Goal: Information Seeking & Learning: Learn about a topic

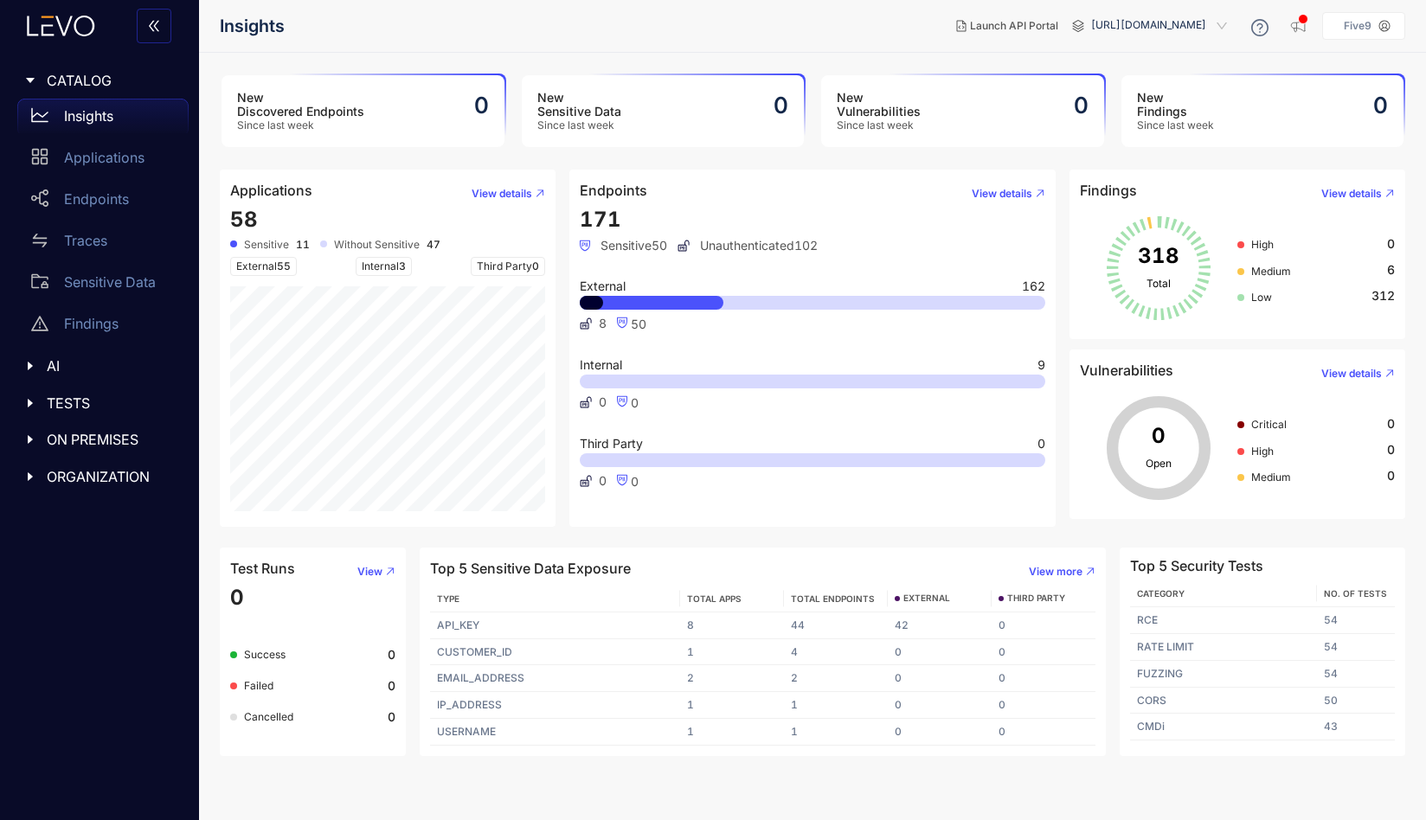
click at [40, 432] on div at bounding box center [35, 440] width 22 height 16
click at [36, 437] on div at bounding box center [35, 440] width 22 height 16
click at [35, 516] on icon "caret-right" at bounding box center [30, 518] width 12 height 12
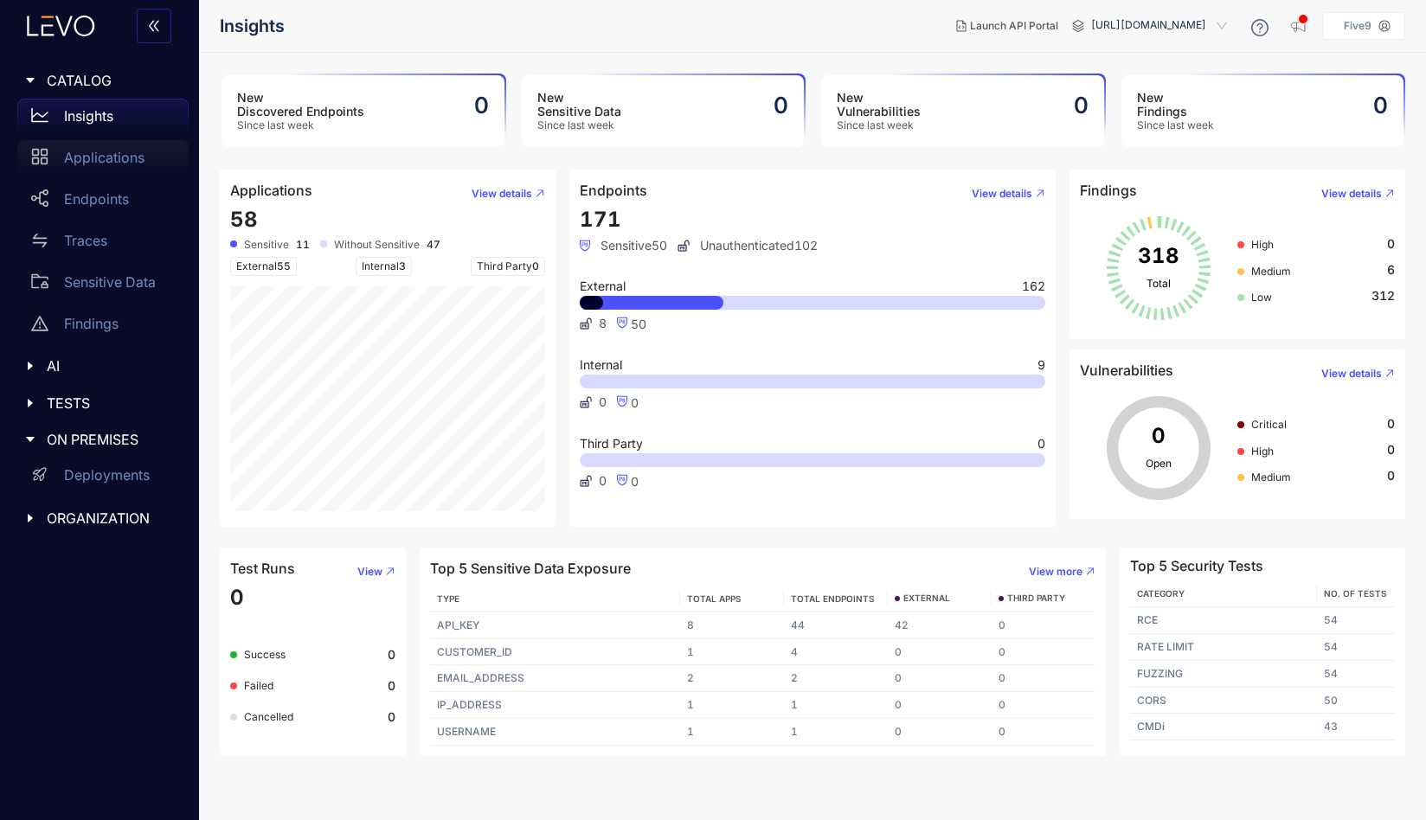
click at [109, 158] on p "Applications" at bounding box center [104, 158] width 80 height 16
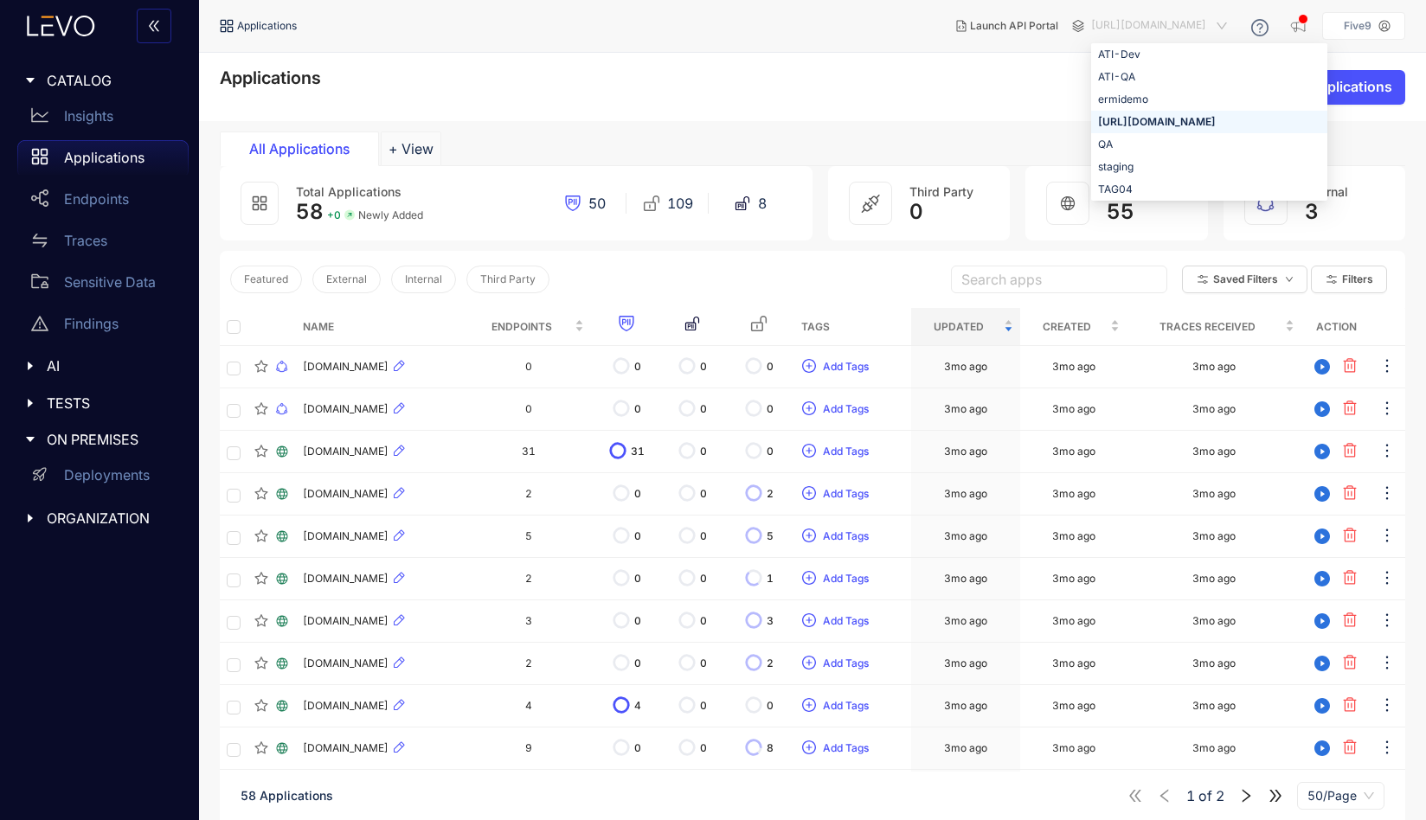
click at [1114, 29] on span "[URL][DOMAIN_NAME]" at bounding box center [1160, 26] width 139 height 28
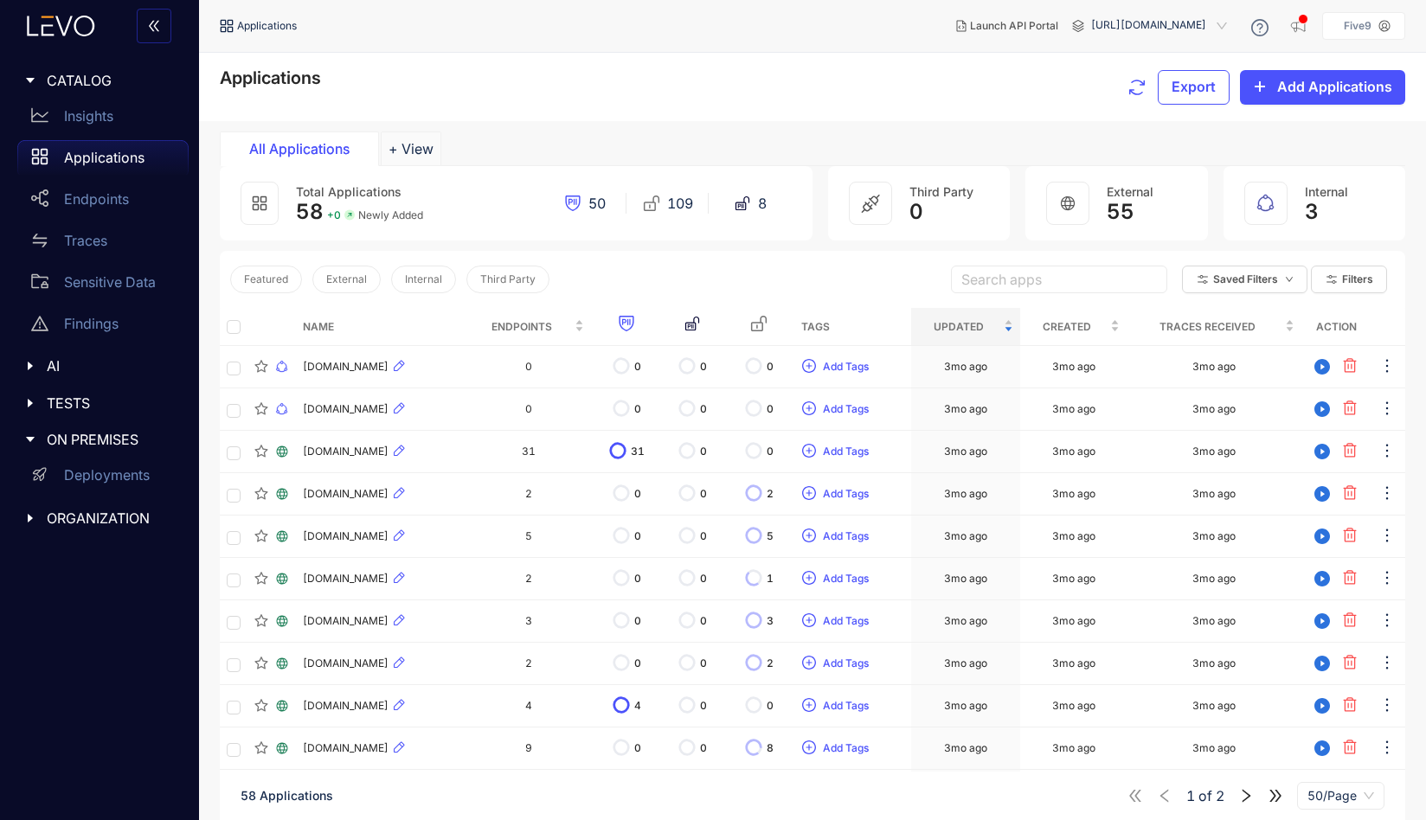
click at [908, 79] on div "Applications Export Add Applications" at bounding box center [812, 86] width 1185 height 37
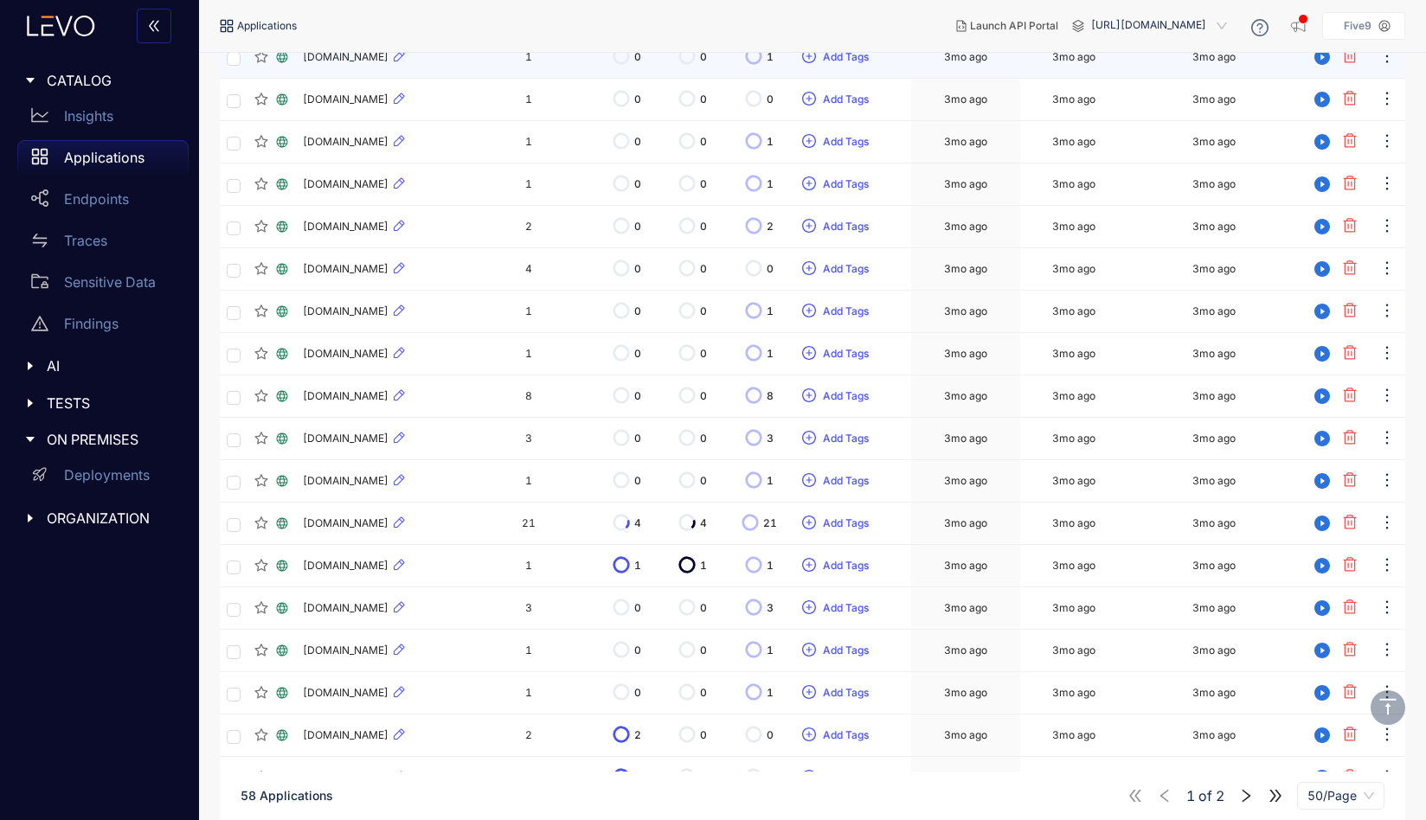
scroll to position [1714, 0]
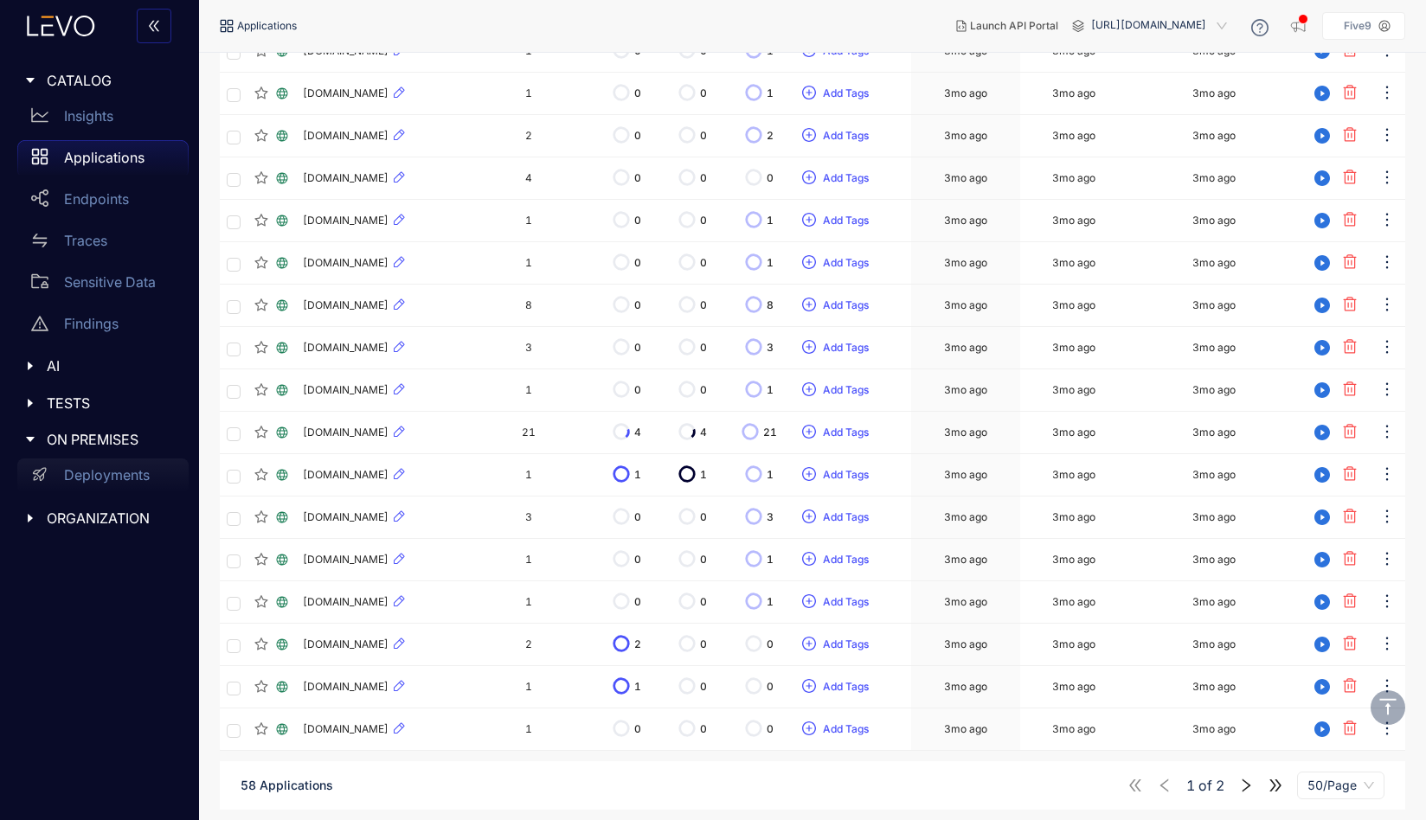
click at [112, 479] on p "Deployments" at bounding box center [107, 475] width 86 height 16
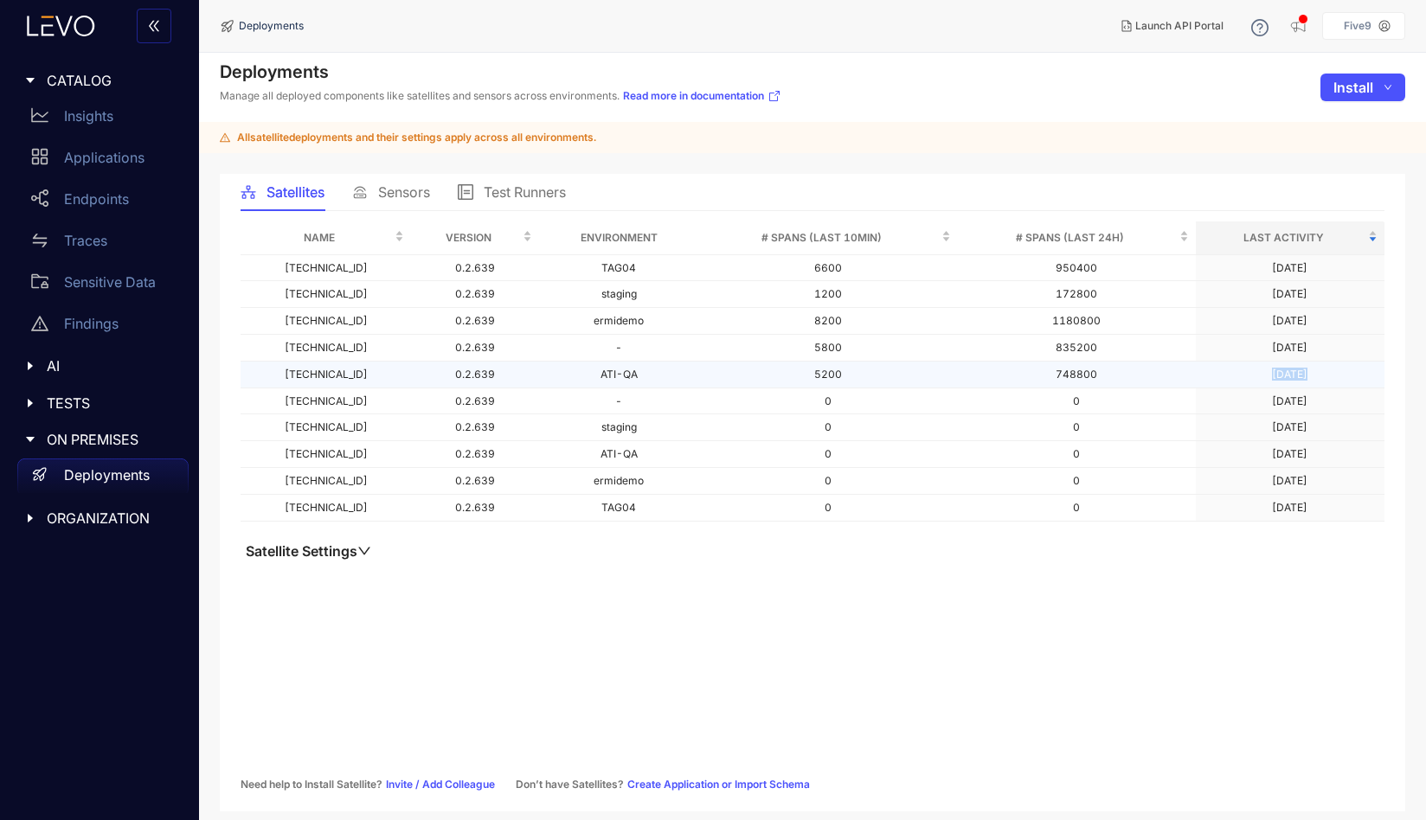
drag, startPoint x: 1303, startPoint y: 375, endPoint x: 1253, endPoint y: 375, distance: 49.3
click at [1253, 375] on td "[DATE]" at bounding box center [1289, 375] width 189 height 27
click at [358, 556] on button "Satellite Settings" at bounding box center [308, 550] width 136 height 17
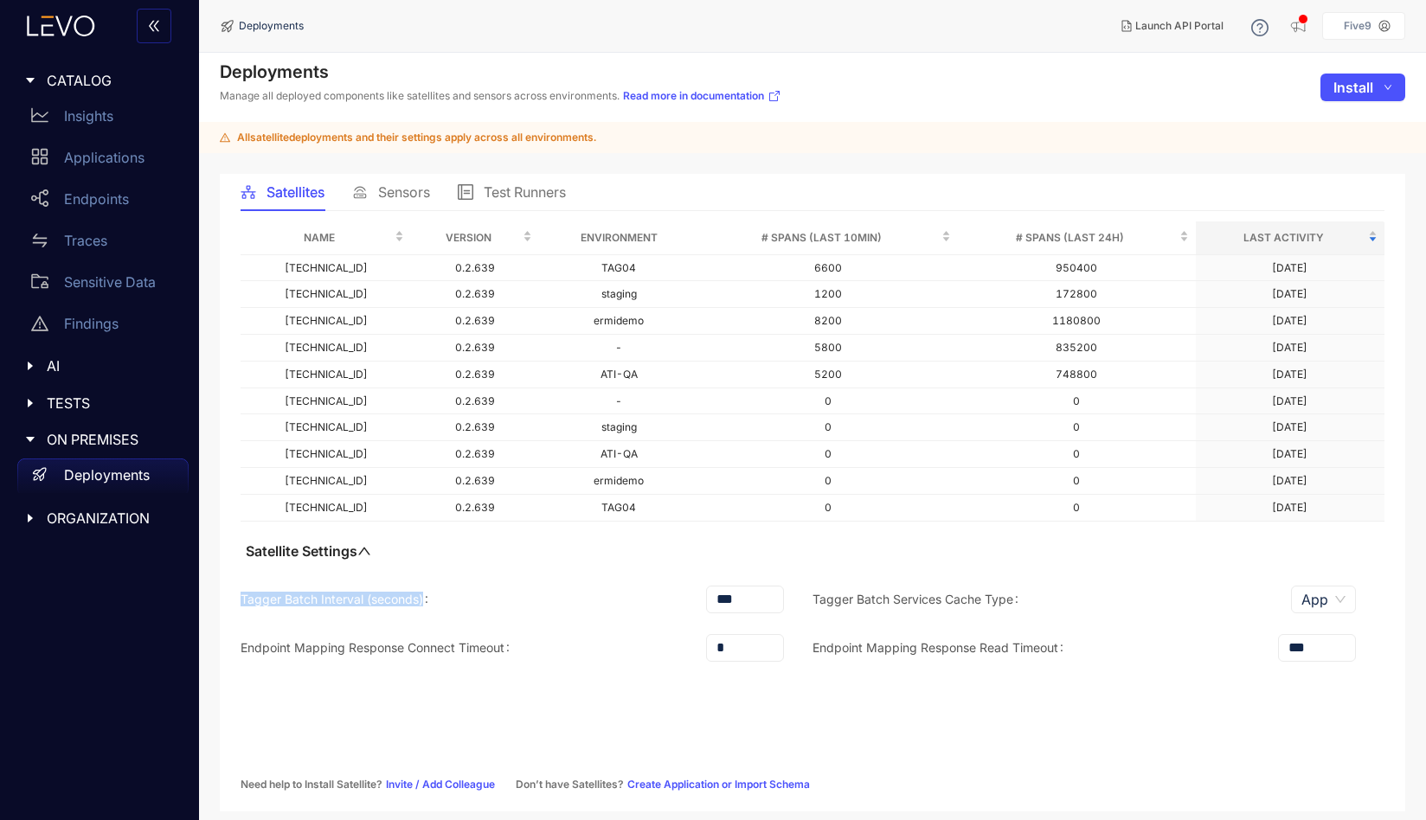
drag, startPoint x: 240, startPoint y: 600, endPoint x: 545, endPoint y: 610, distance: 304.6
click at [545, 610] on div "Tagger Batch Interval (seconds) ***" at bounding box center [526, 600] width 572 height 28
click at [504, 606] on div "Tagger Batch Interval (seconds) ***" at bounding box center [526, 600] width 572 height 28
click at [423, 189] on span "Sensors" at bounding box center [404, 192] width 52 height 16
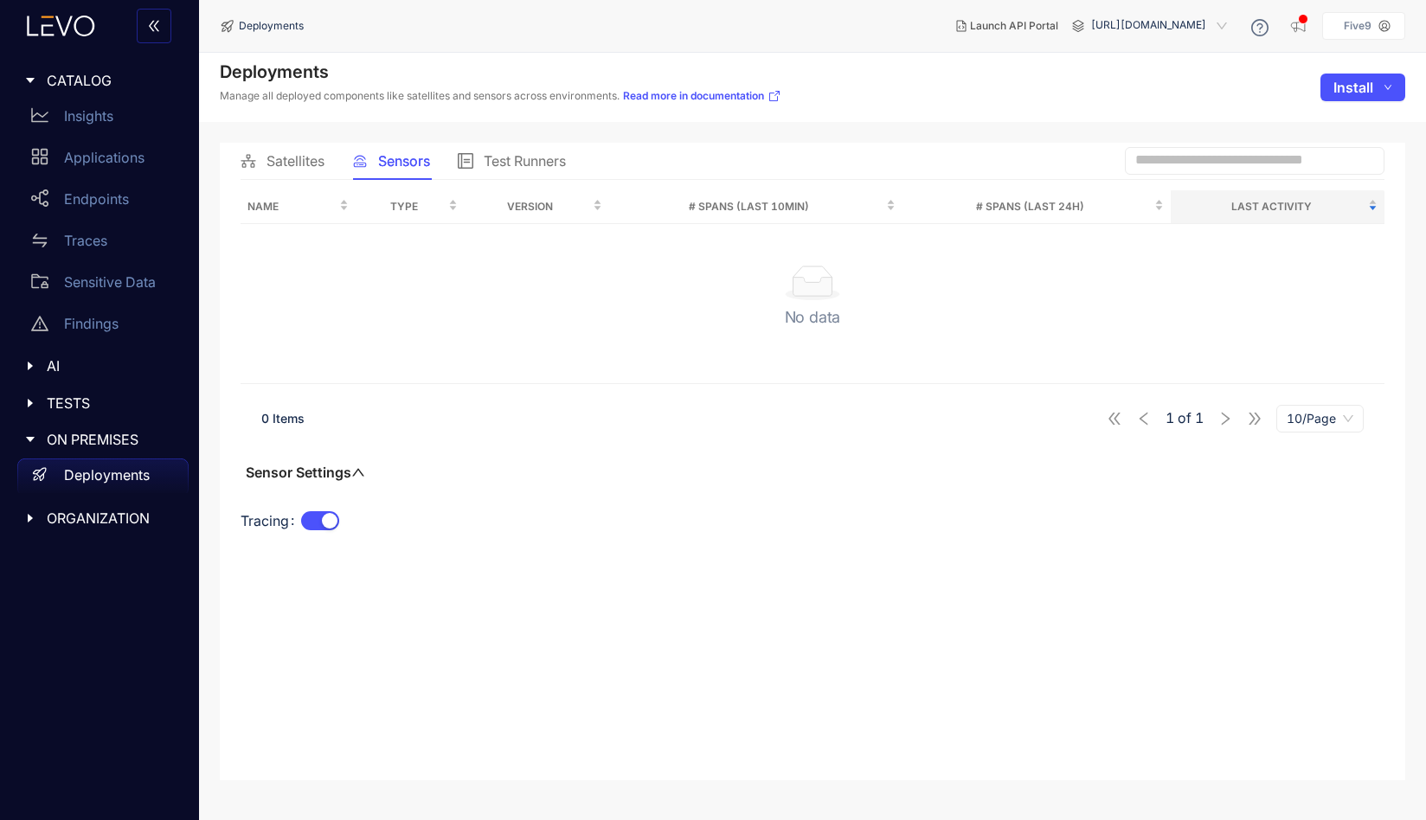
click at [310, 163] on span "Satellites" at bounding box center [295, 161] width 58 height 16
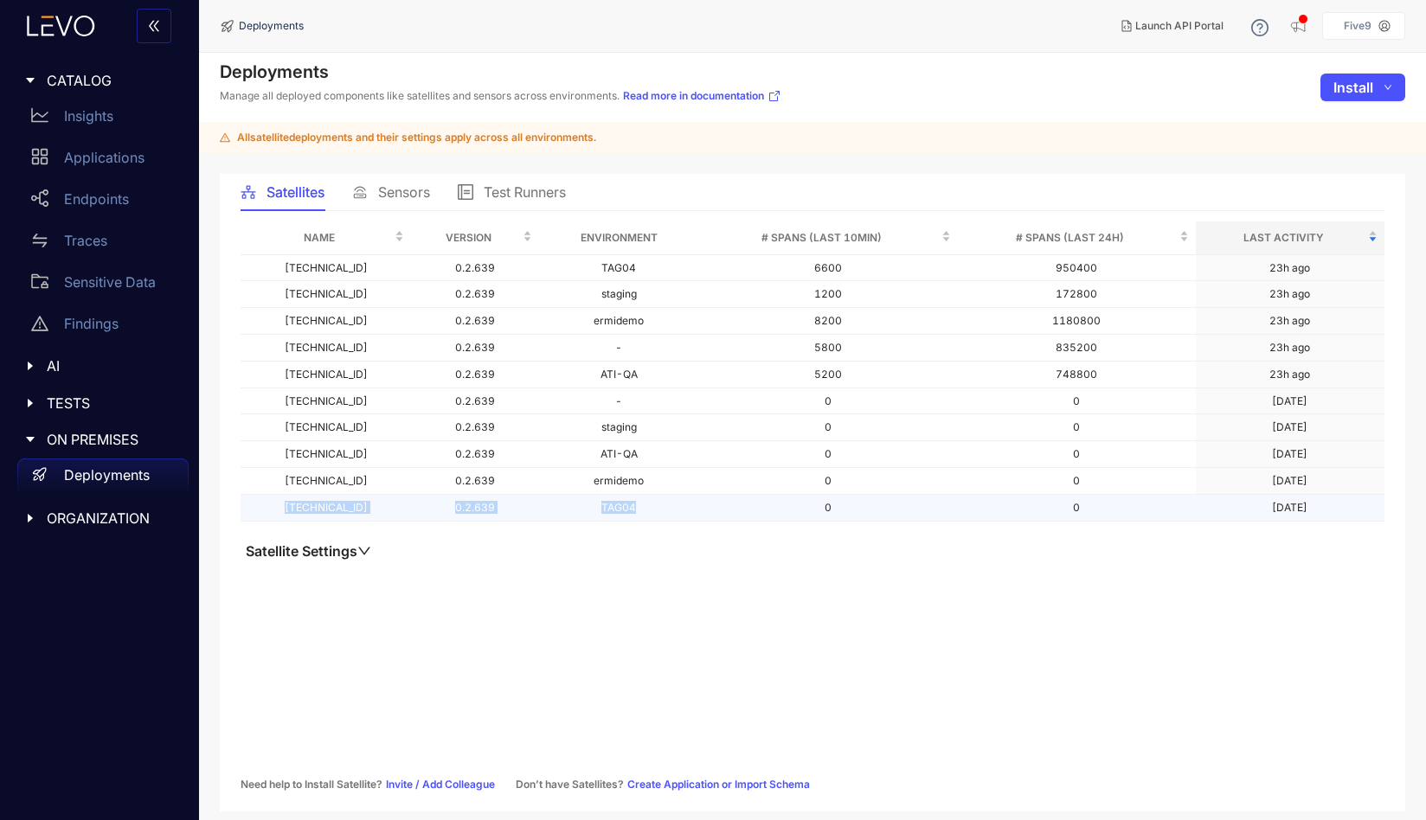
drag, startPoint x: 269, startPoint y: 500, endPoint x: 598, endPoint y: 508, distance: 328.8
click at [598, 508] on tr "[TECHNICAL_ID] 0.2.639 TAG04 0 0 [DATE]" at bounding box center [812, 508] width 1144 height 27
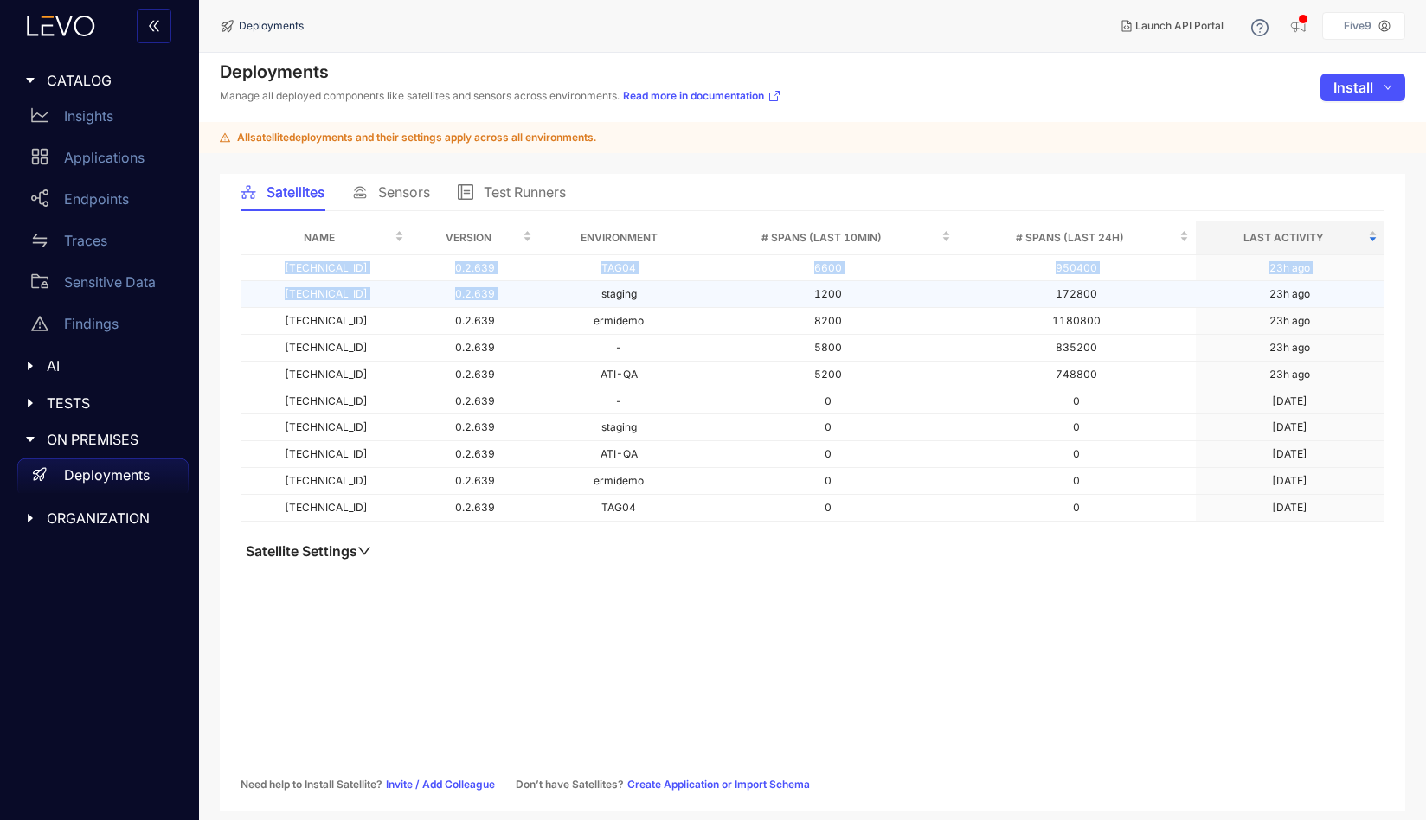
drag, startPoint x: 272, startPoint y: 266, endPoint x: 593, endPoint y: 283, distance: 321.3
click at [593, 283] on tbody "[TECHNICAL_ID] 0.2.639 TAG04 6600 950400 23h ago [TECHNICAL_ID] 0.2.639 staging…" at bounding box center [812, 388] width 1144 height 266
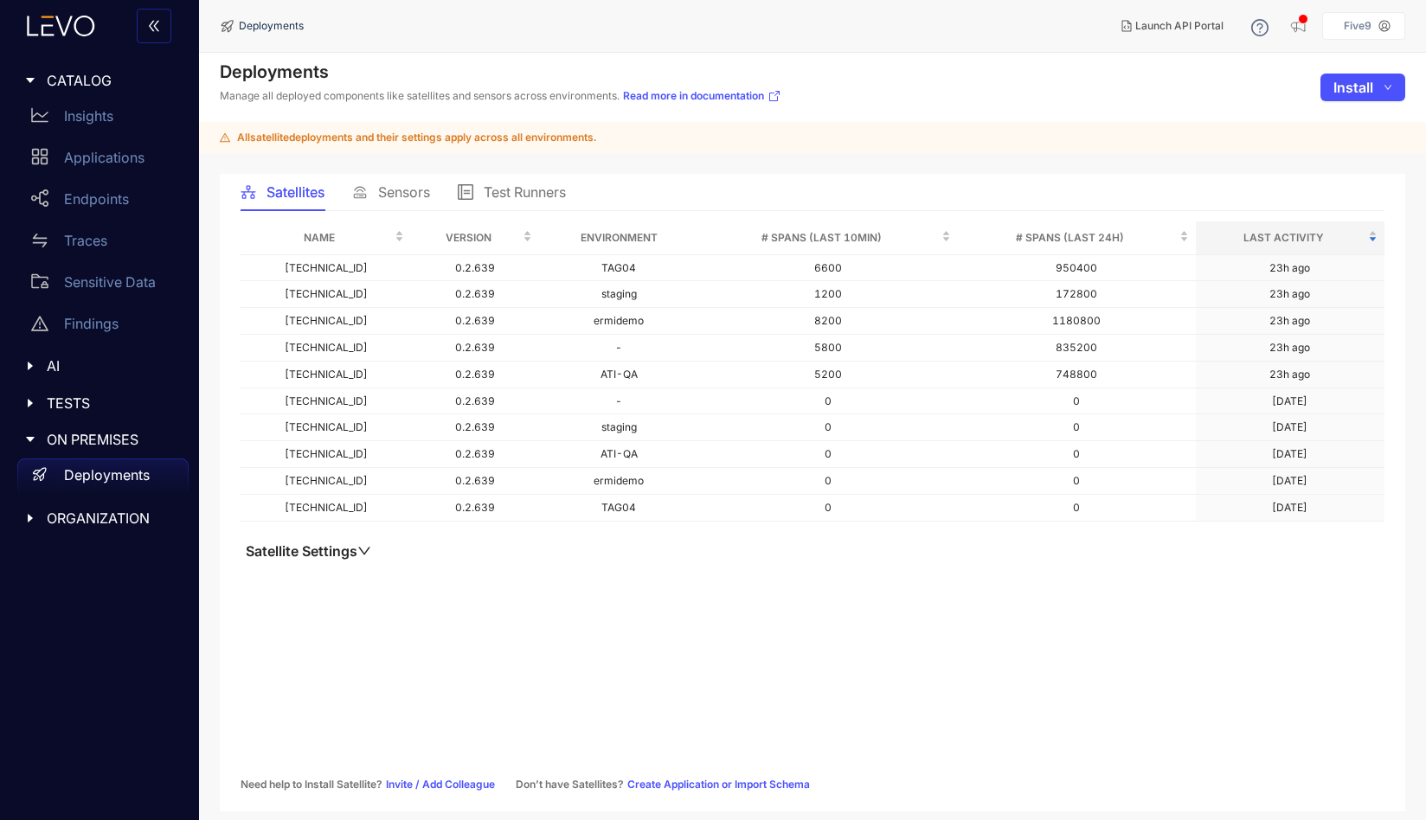
click at [675, 587] on div "Name Version Environment # Spans (last 10min) # Spans (last 24h) Last Activity …" at bounding box center [812, 505] width 1144 height 569
click at [405, 188] on span "Sensors" at bounding box center [404, 192] width 52 height 16
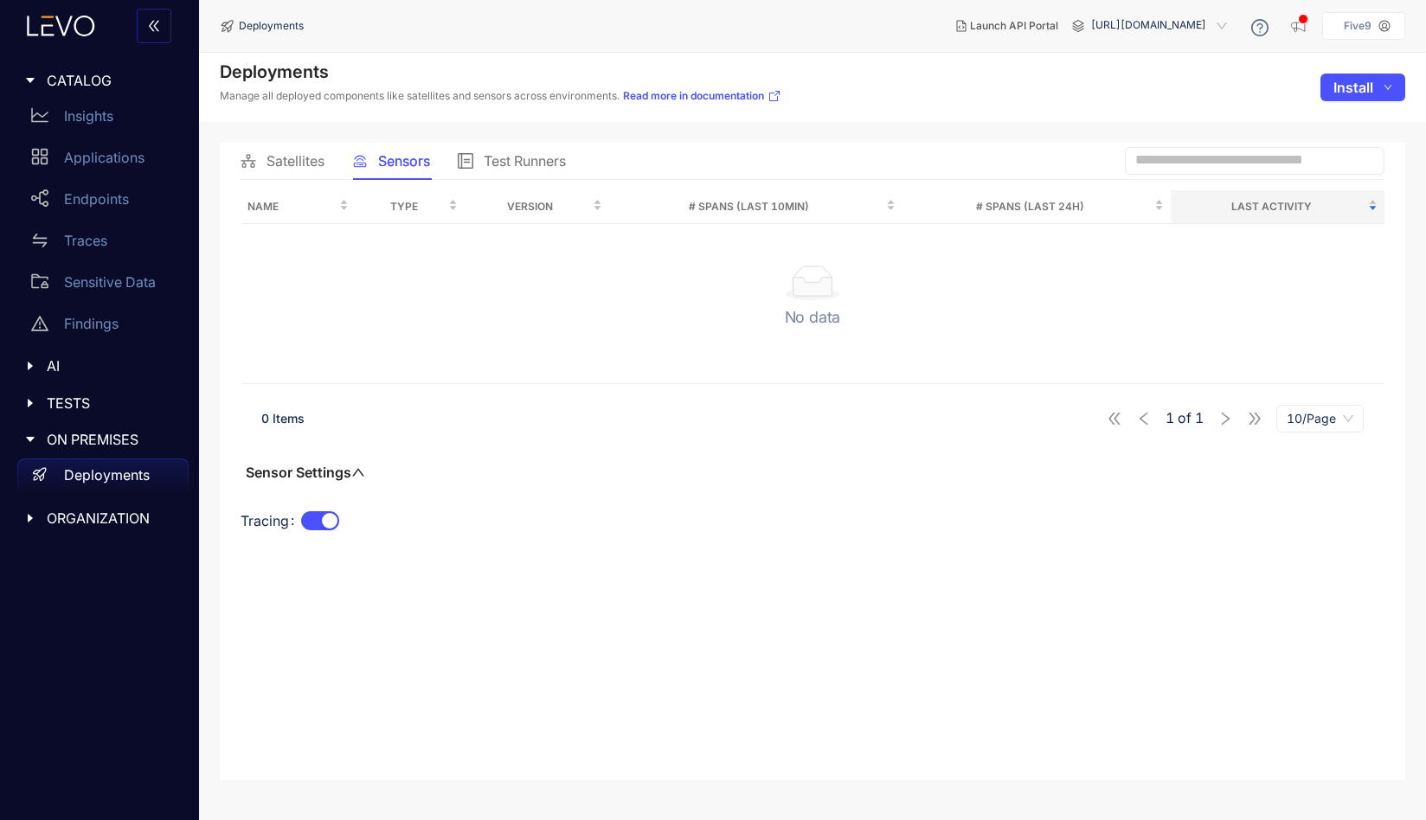
click at [305, 159] on span "Satellites" at bounding box center [295, 161] width 58 height 16
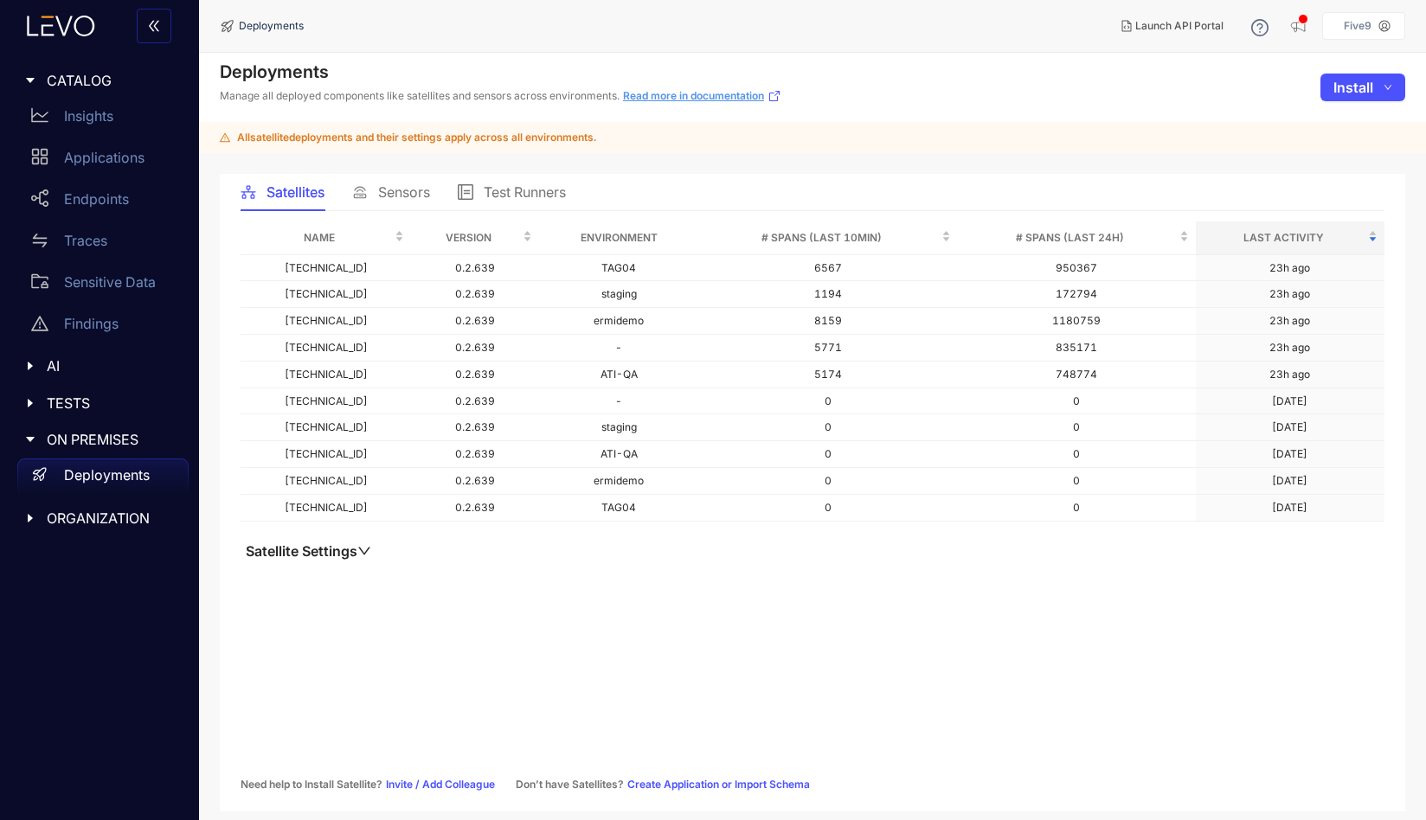
click at [764, 95] on link "Read more in documentation" at bounding box center [702, 96] width 158 height 14
click at [407, 190] on span "Sensors" at bounding box center [404, 192] width 52 height 16
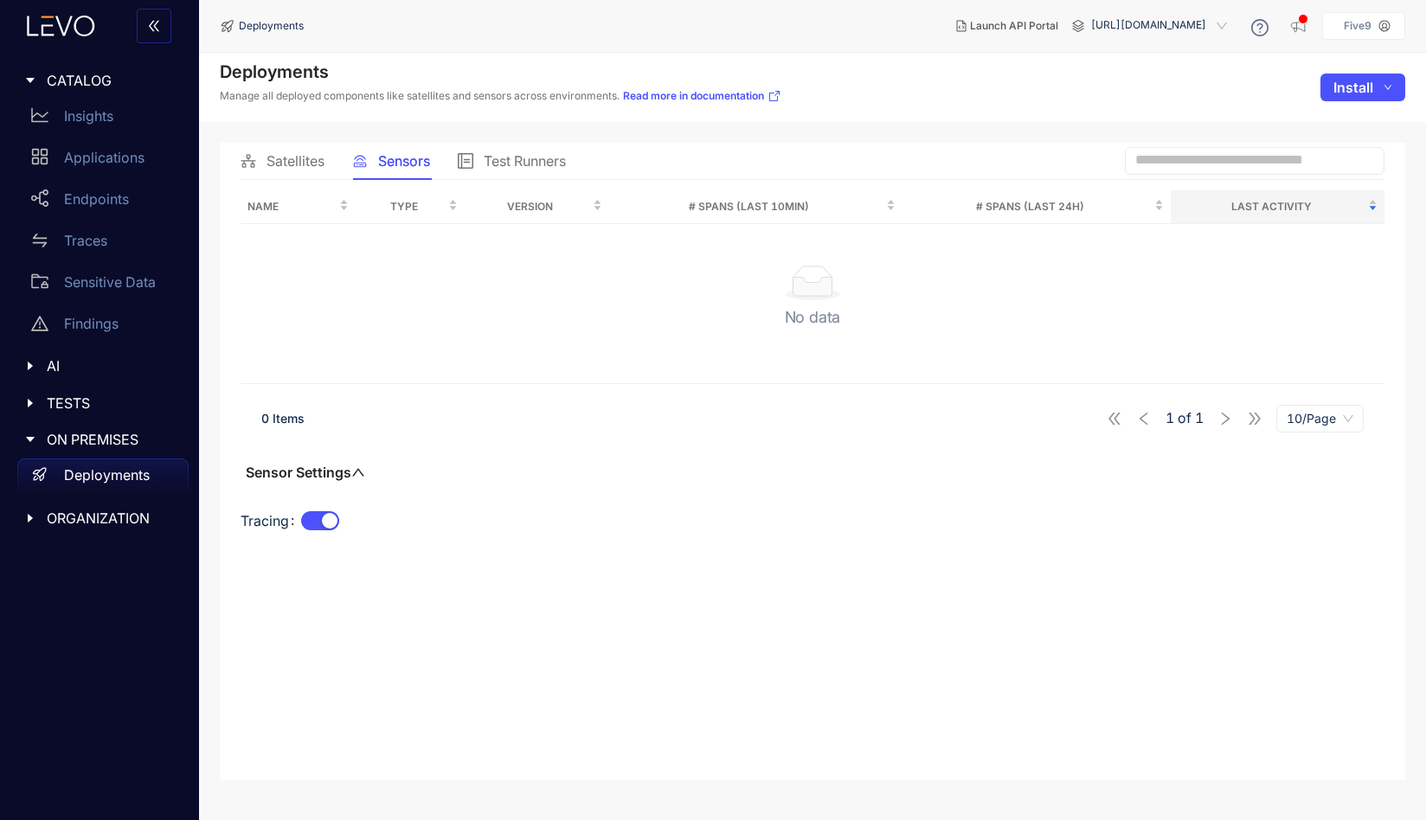
click at [1091, 25] on span "[URL][DOMAIN_NAME]" at bounding box center [1160, 26] width 139 height 28
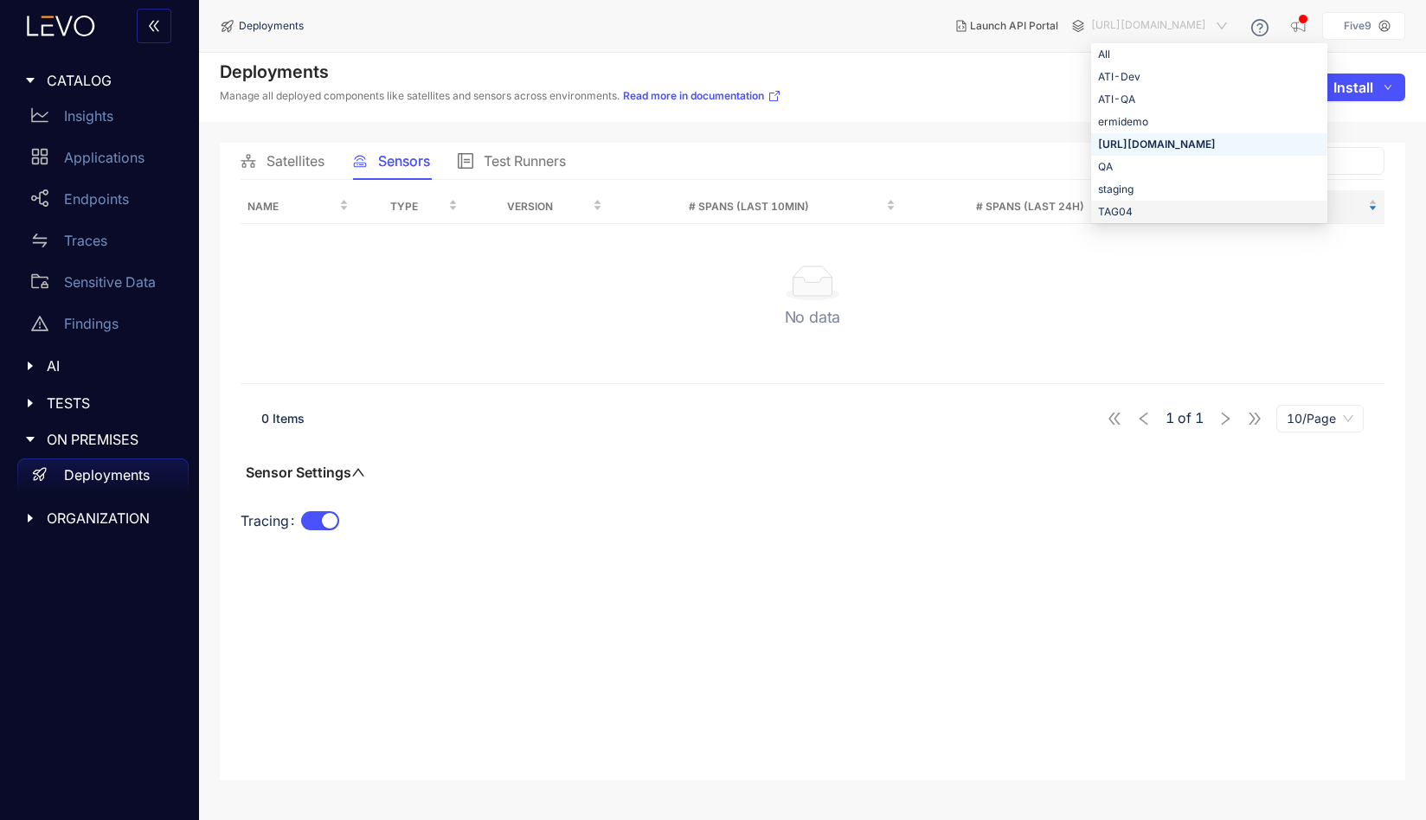
click at [1098, 209] on div "TAG04" at bounding box center [1209, 211] width 222 height 19
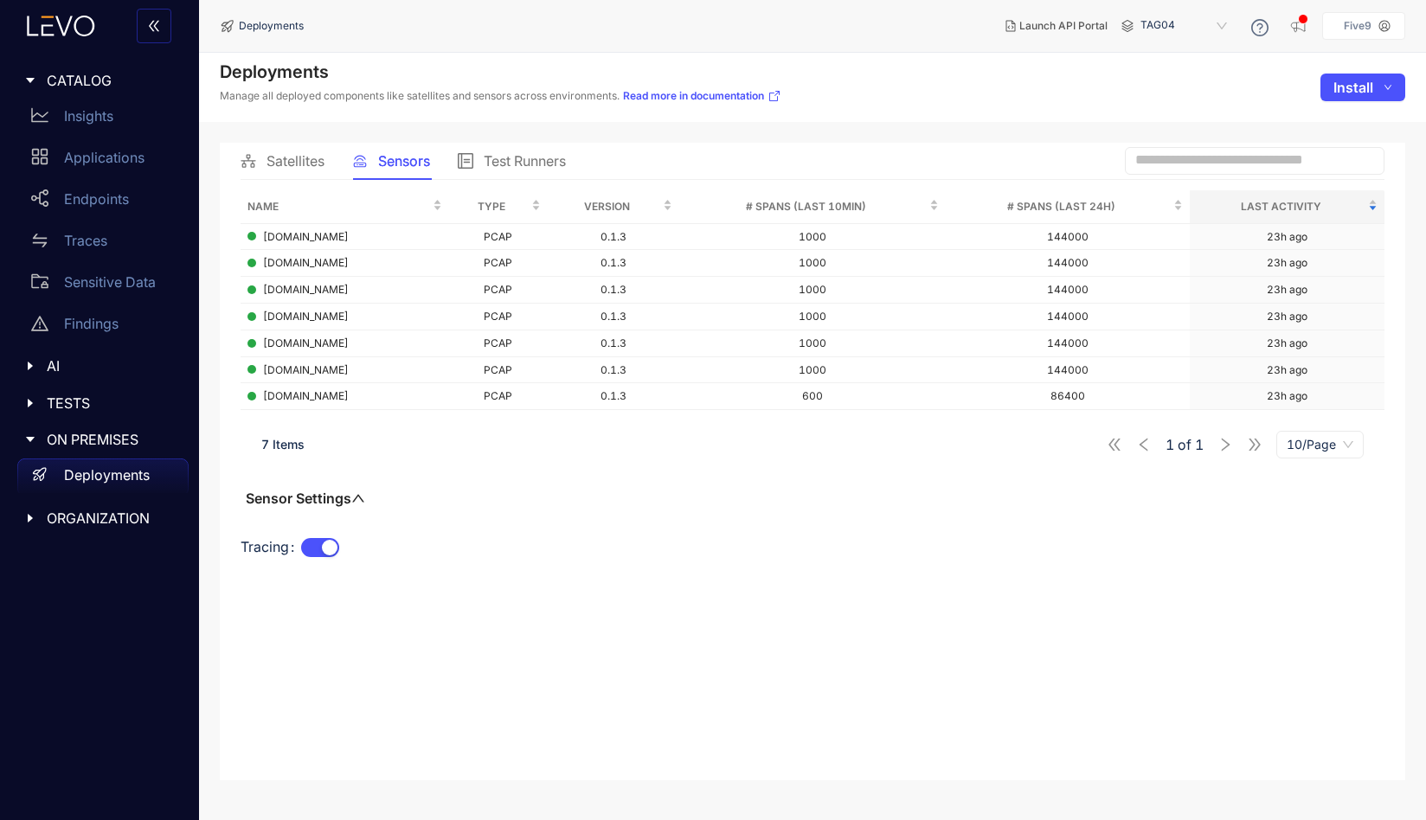
click at [1182, 23] on span "TAG04" at bounding box center [1185, 26] width 90 height 28
click at [301, 170] on div "Satellites" at bounding box center [282, 161] width 84 height 36
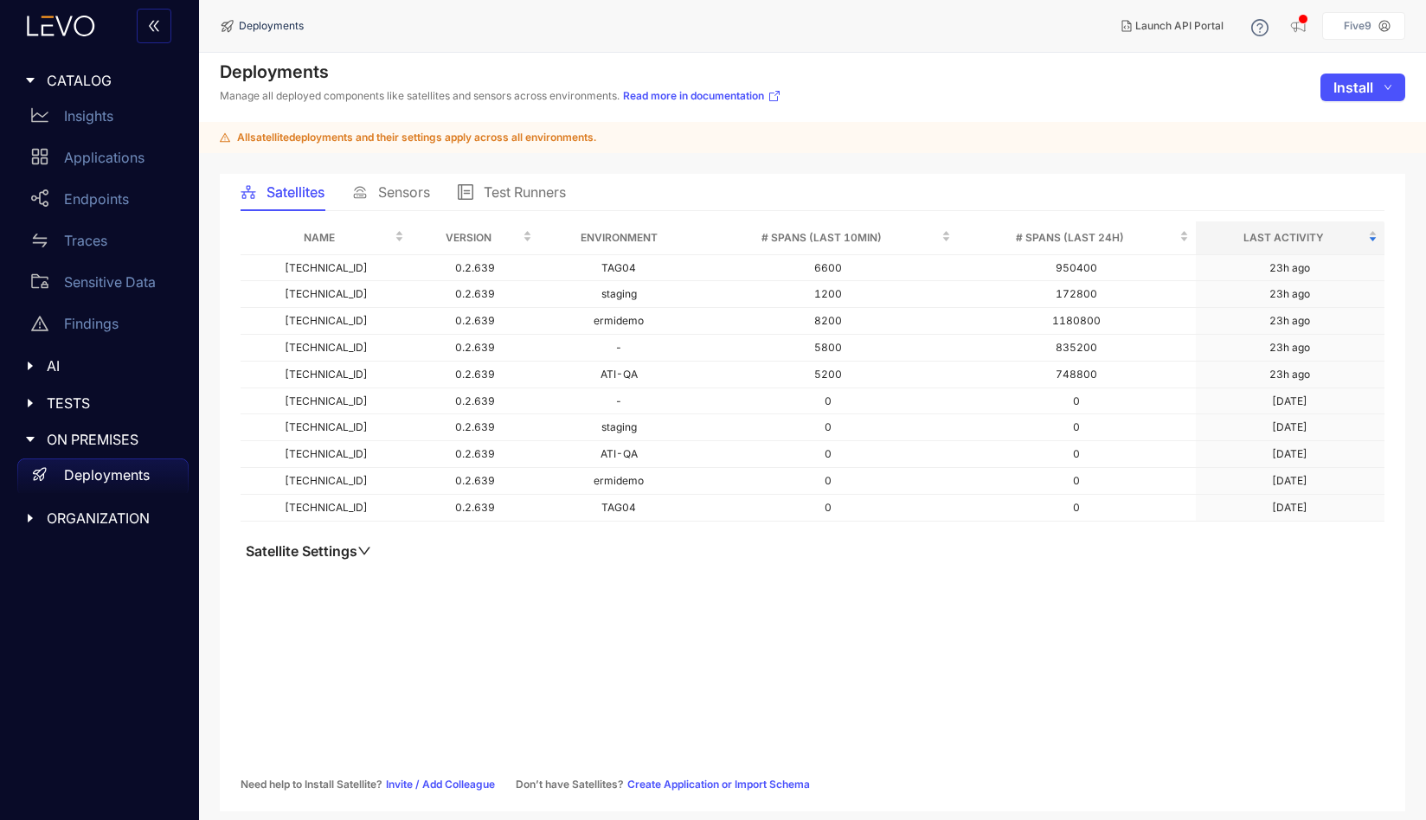
click at [405, 185] on span "Sensors" at bounding box center [404, 192] width 52 height 16
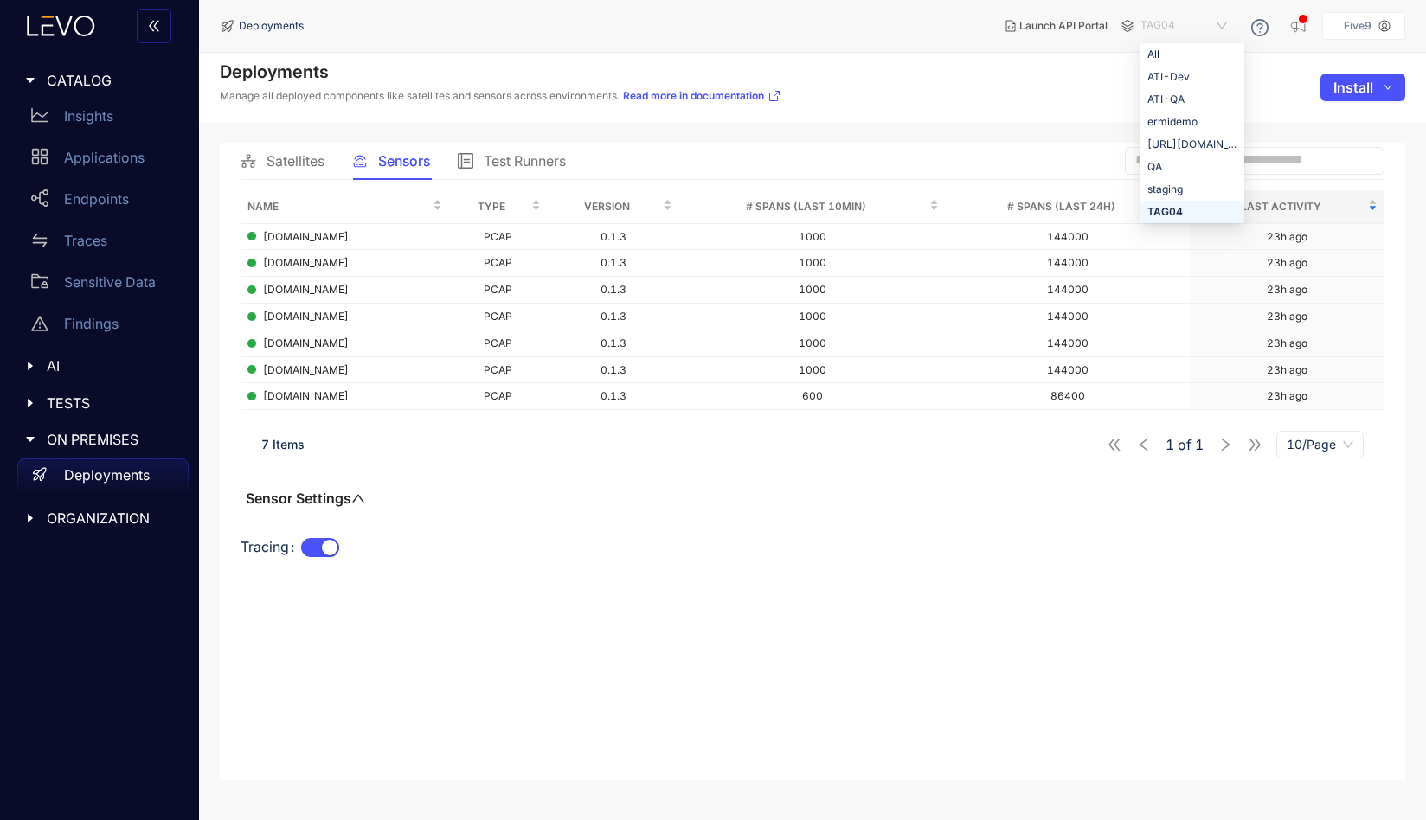
click at [1178, 25] on span "TAG04" at bounding box center [1185, 26] width 90 height 28
click at [1181, 145] on div "[URL][DOMAIN_NAME]" at bounding box center [1192, 144] width 90 height 19
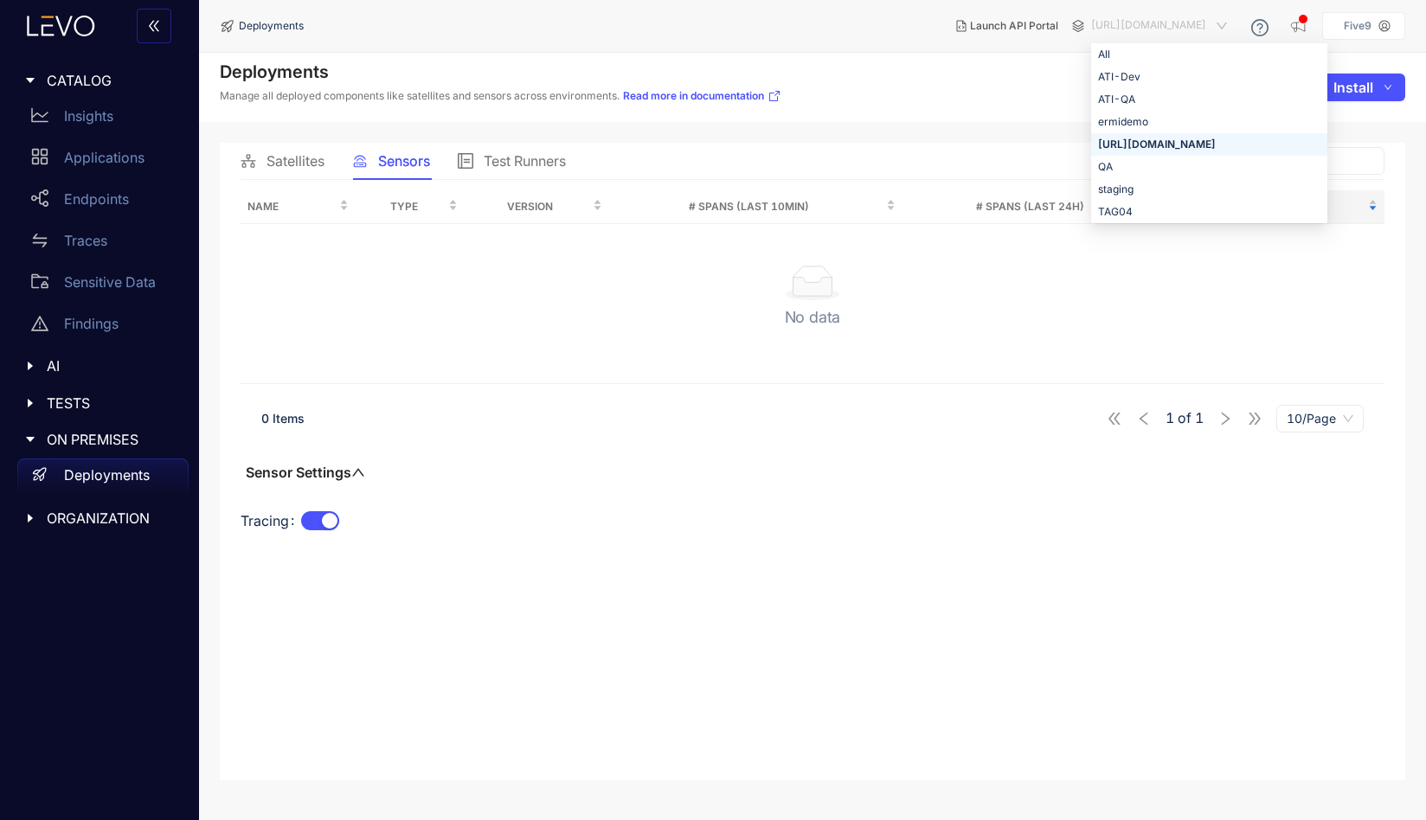
click at [1170, 15] on span "[URL][DOMAIN_NAME]" at bounding box center [1160, 26] width 139 height 28
click at [1098, 209] on div "TAG04" at bounding box center [1209, 211] width 222 height 19
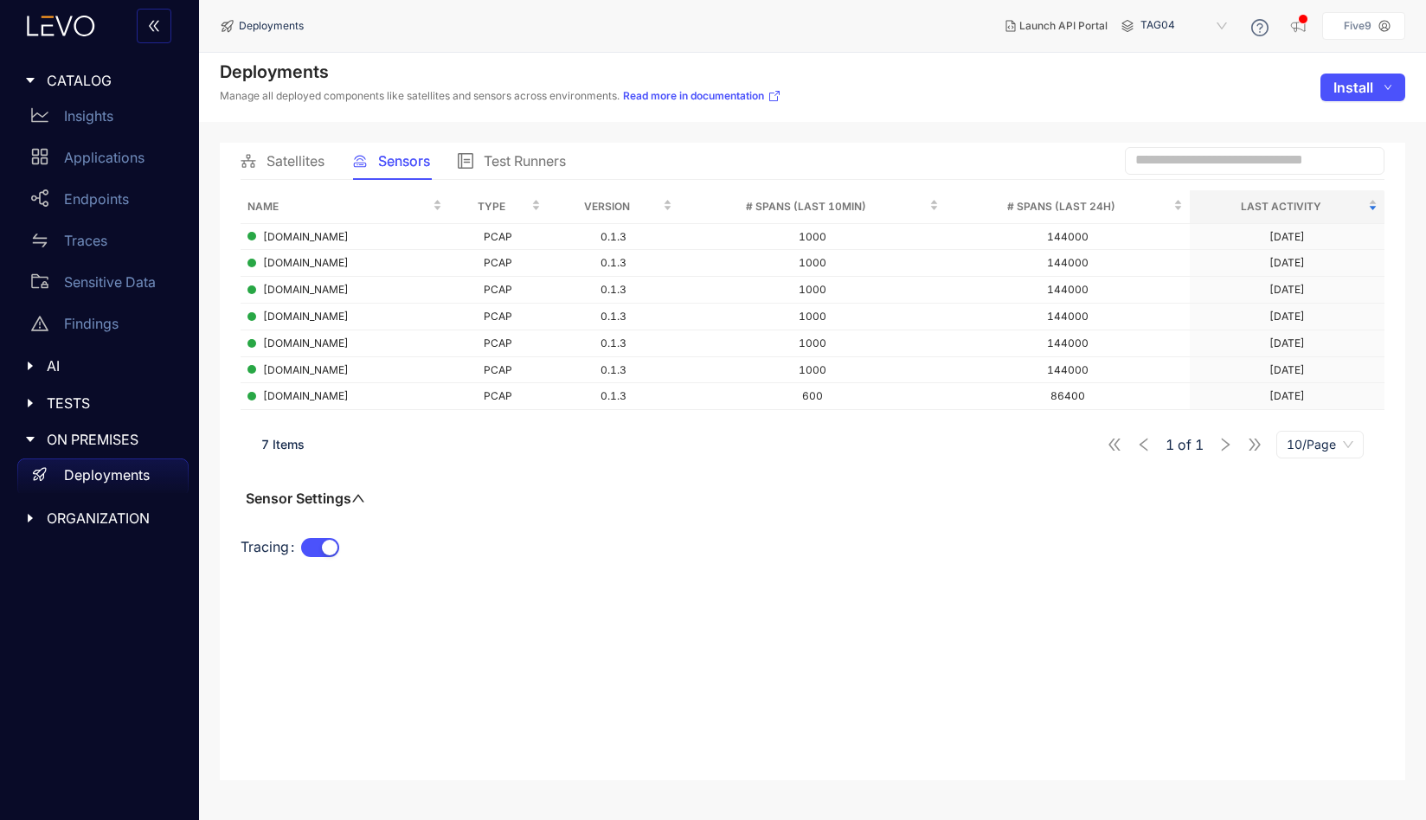
click at [1174, 27] on span "TAG04" at bounding box center [1185, 26] width 90 height 28
click at [1175, 144] on div "[URL][DOMAIN_NAME]" at bounding box center [1192, 144] width 90 height 19
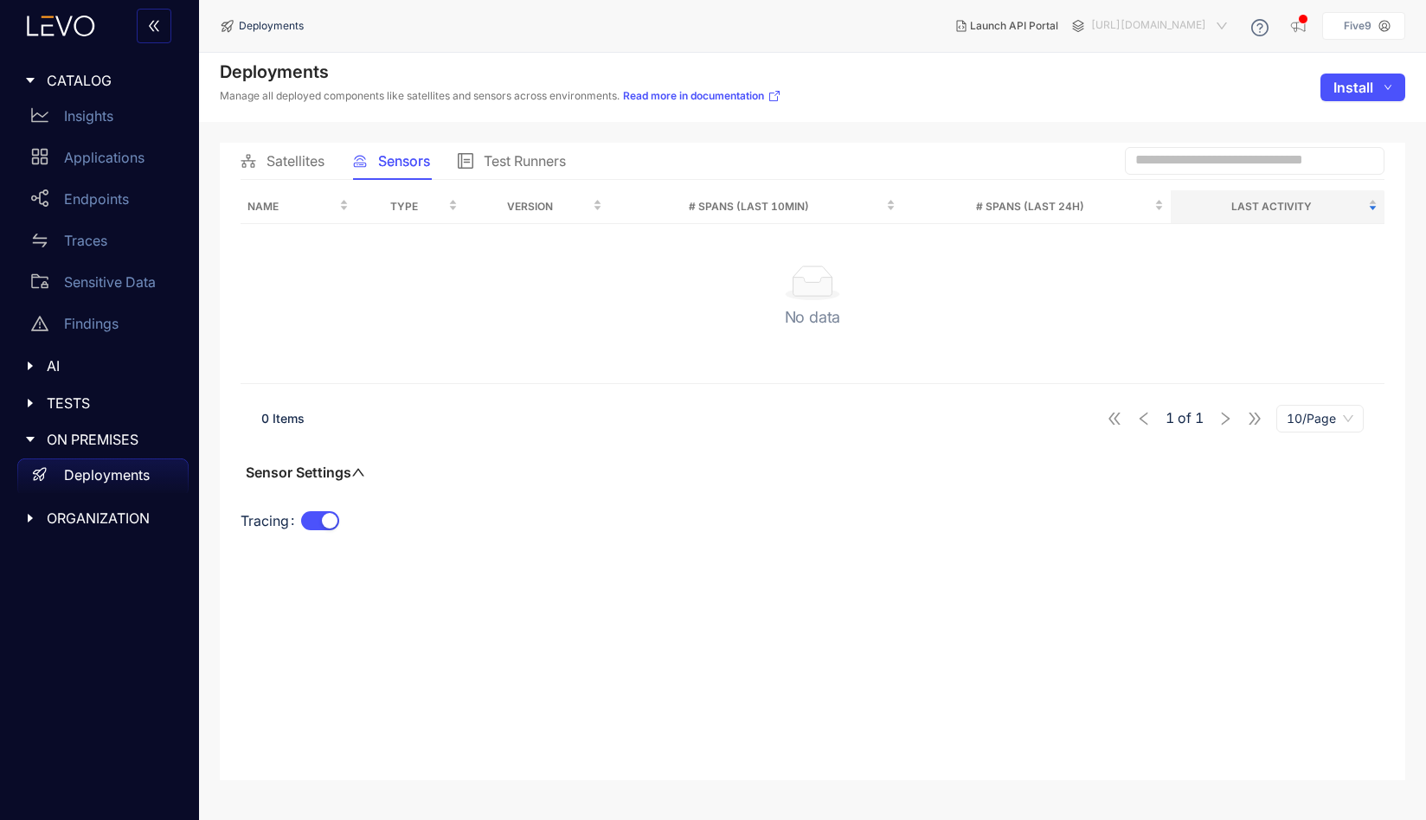
click at [1157, 23] on span "[URL][DOMAIN_NAME]" at bounding box center [1160, 26] width 139 height 28
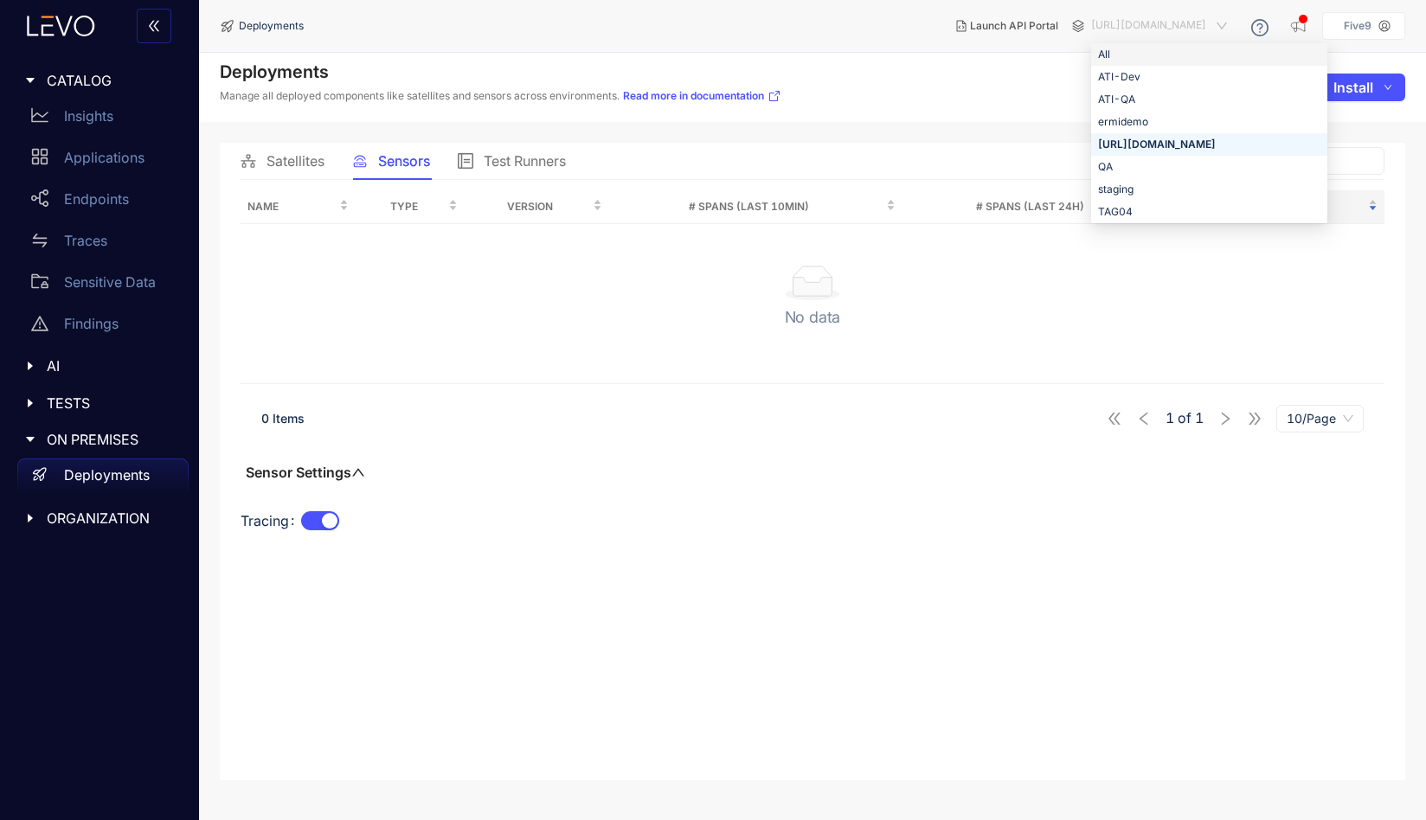
click at [976, 86] on div "Deployments Manage all deployed components like satellites and sensors across e…" at bounding box center [812, 87] width 1227 height 69
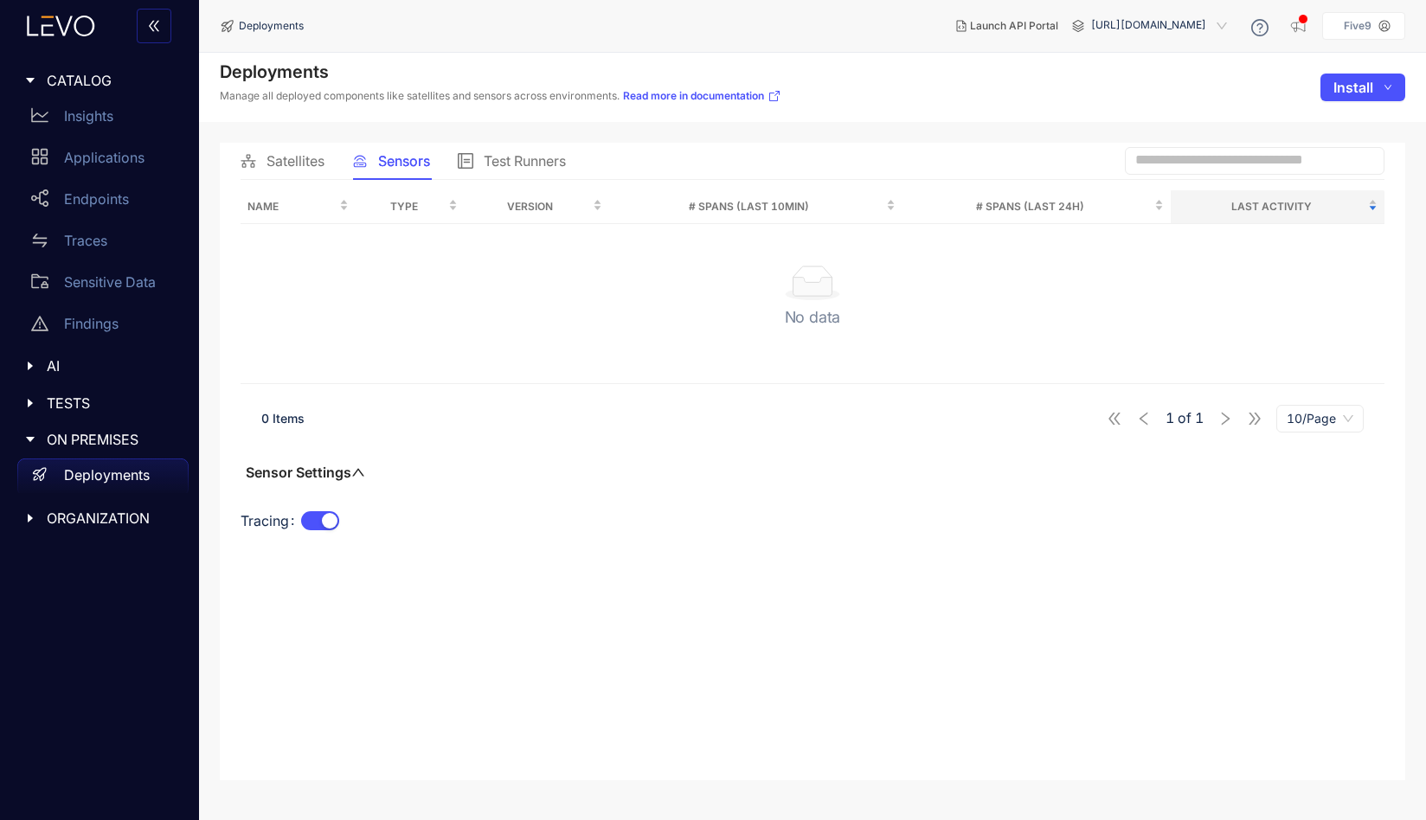
click at [1073, 28] on icon at bounding box center [1078, 26] width 11 height 12
click at [1091, 24] on span "[URL][DOMAIN_NAME]" at bounding box center [1160, 26] width 139 height 28
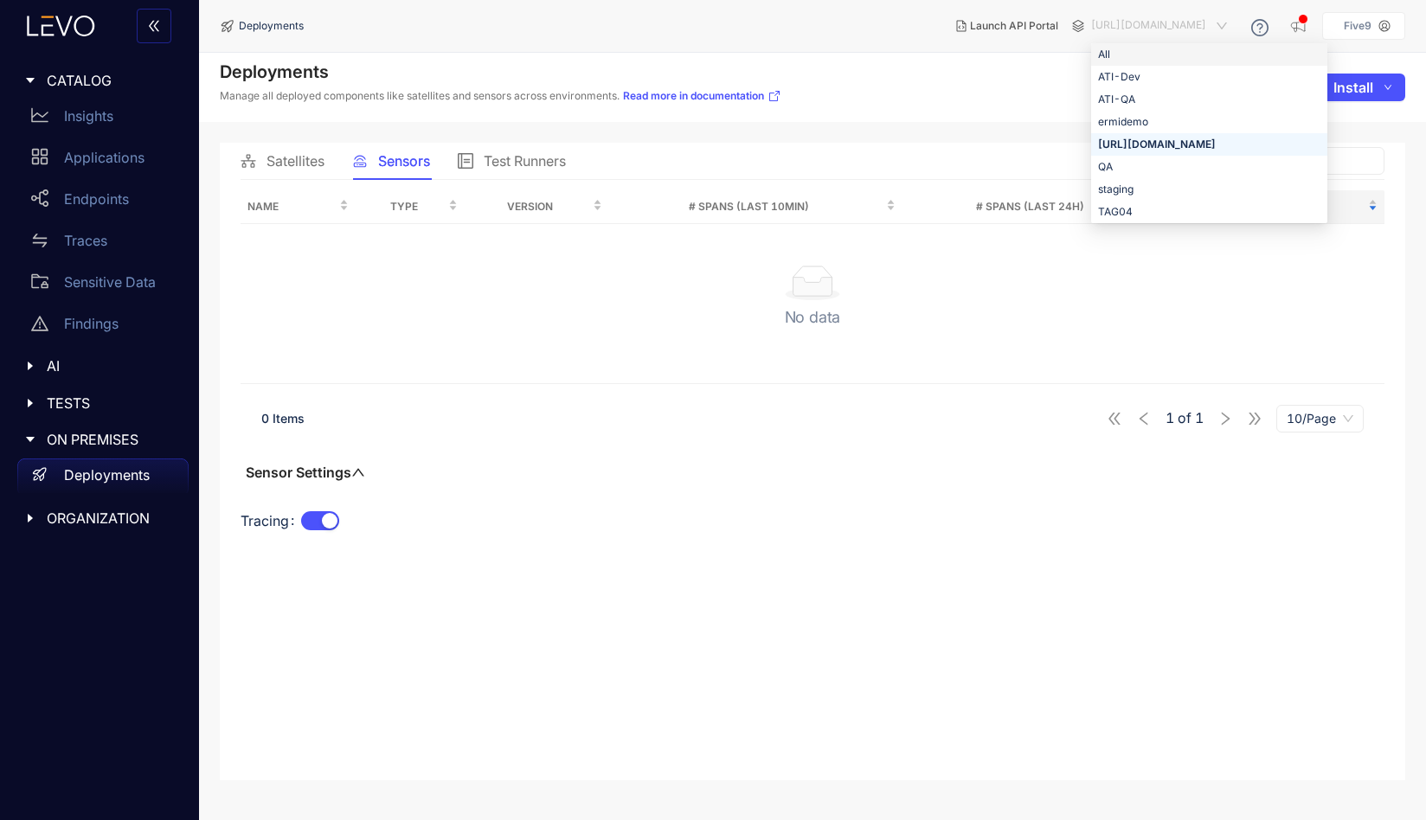
click at [1098, 51] on div "All" at bounding box center [1209, 54] width 222 height 19
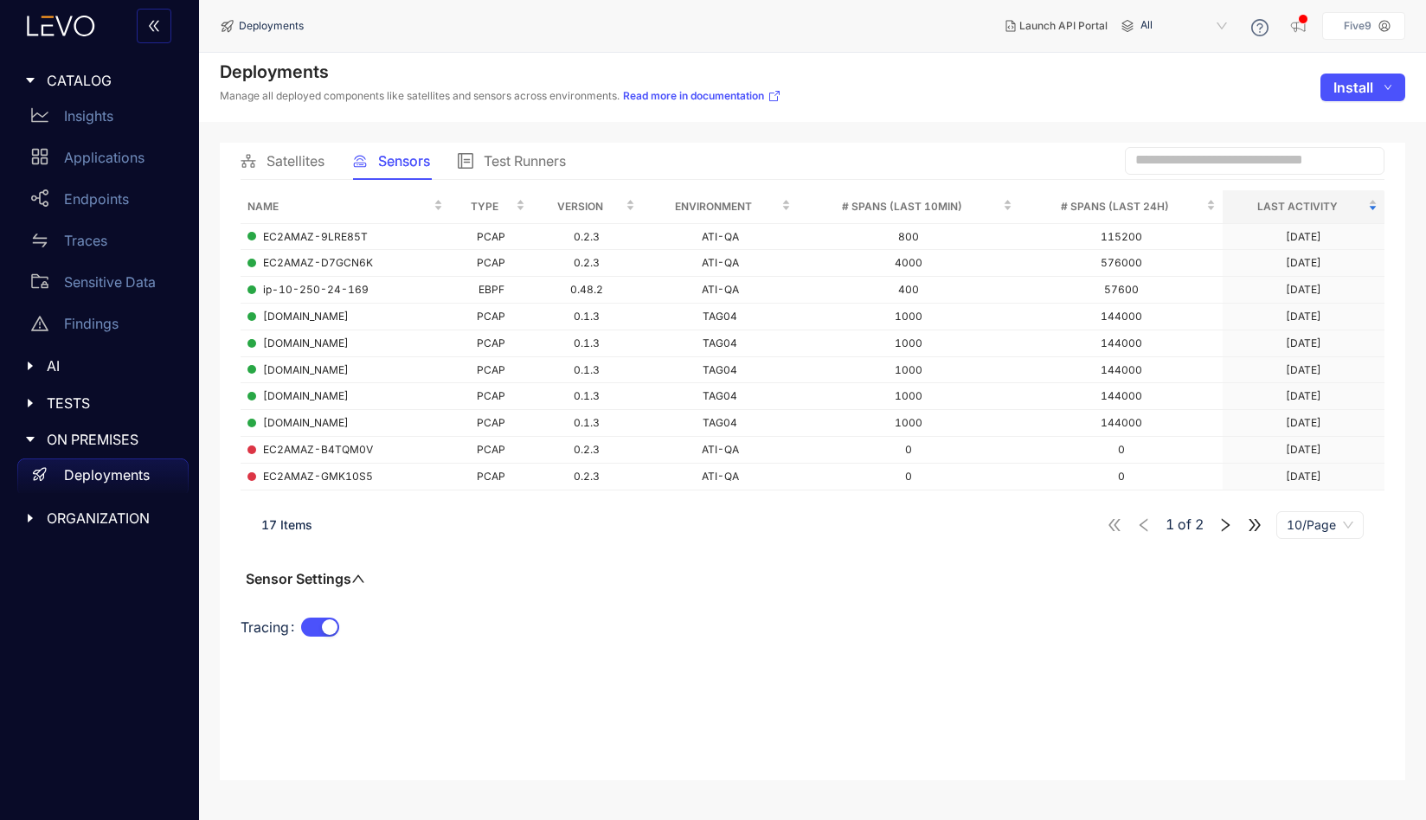
click at [1334, 522] on span "10/Page" at bounding box center [1319, 525] width 67 height 26
click at [1318, 610] on div "20/Page" at bounding box center [1319, 615] width 67 height 19
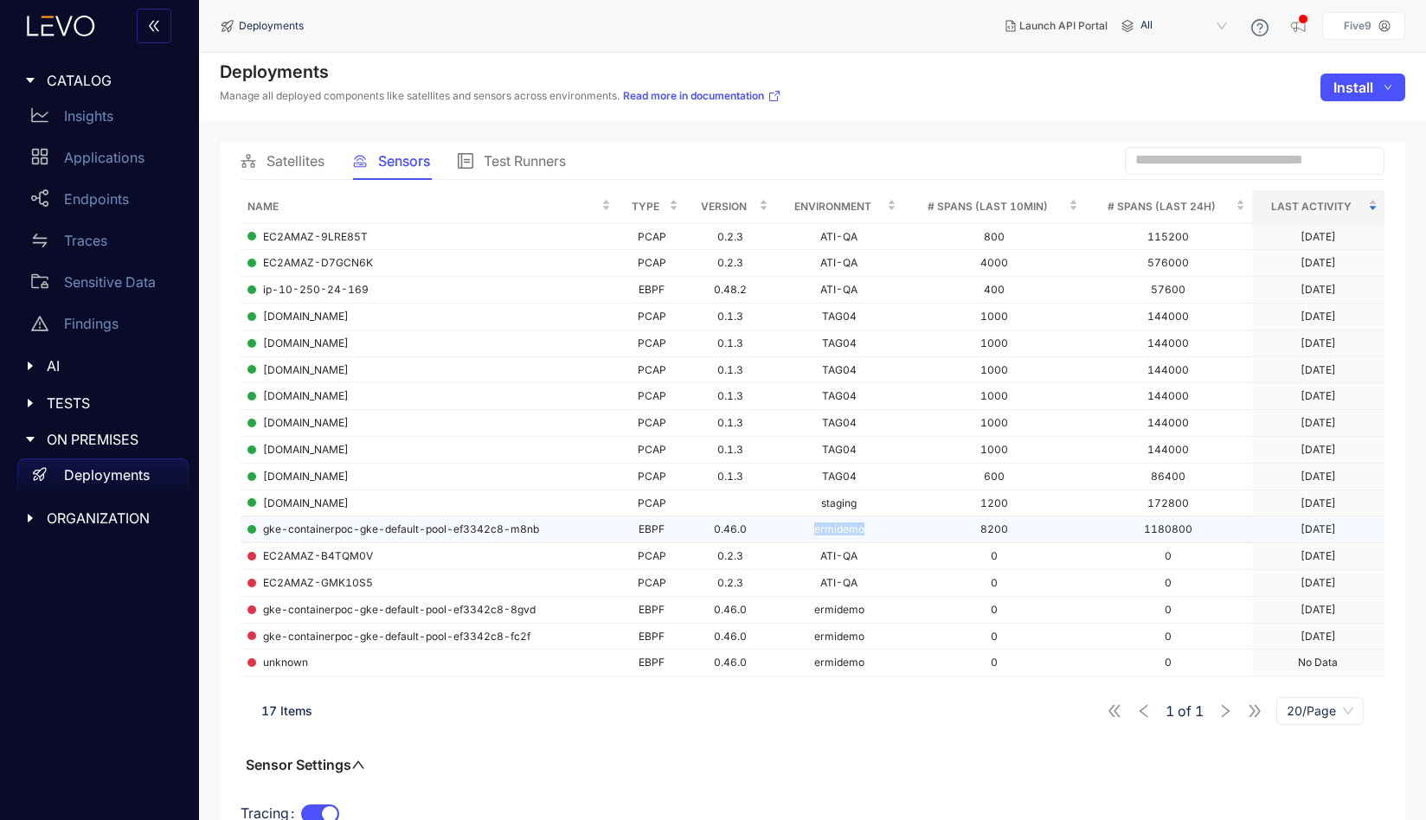
drag, startPoint x: 814, startPoint y: 530, endPoint x: 882, endPoint y: 535, distance: 68.5
click at [882, 535] on td "ermidemo" at bounding box center [839, 529] width 128 height 27
click at [93, 516] on span "ORGANIZATION" at bounding box center [111, 518] width 128 height 16
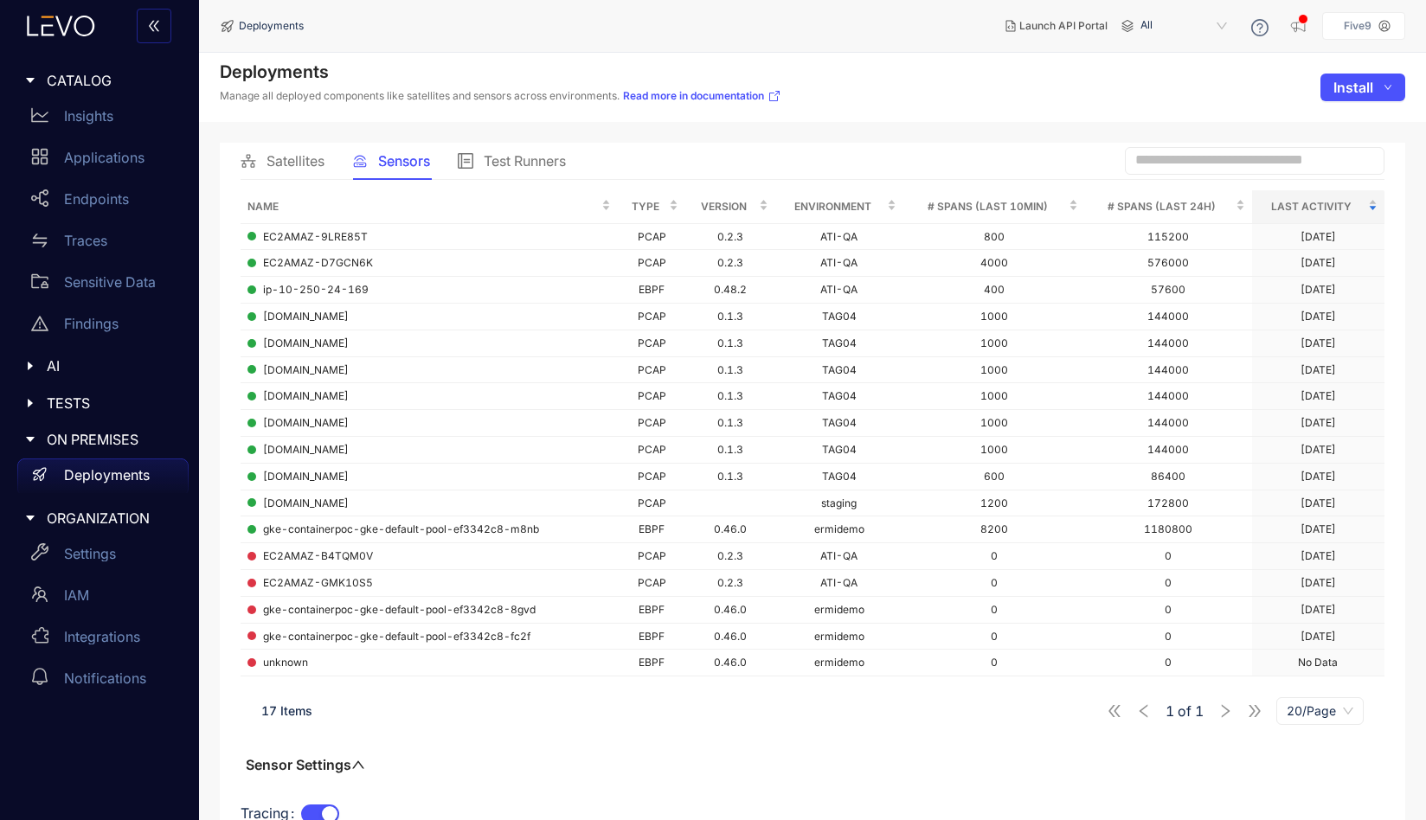
click at [93, 516] on span "ORGANIZATION" at bounding box center [111, 518] width 128 height 16
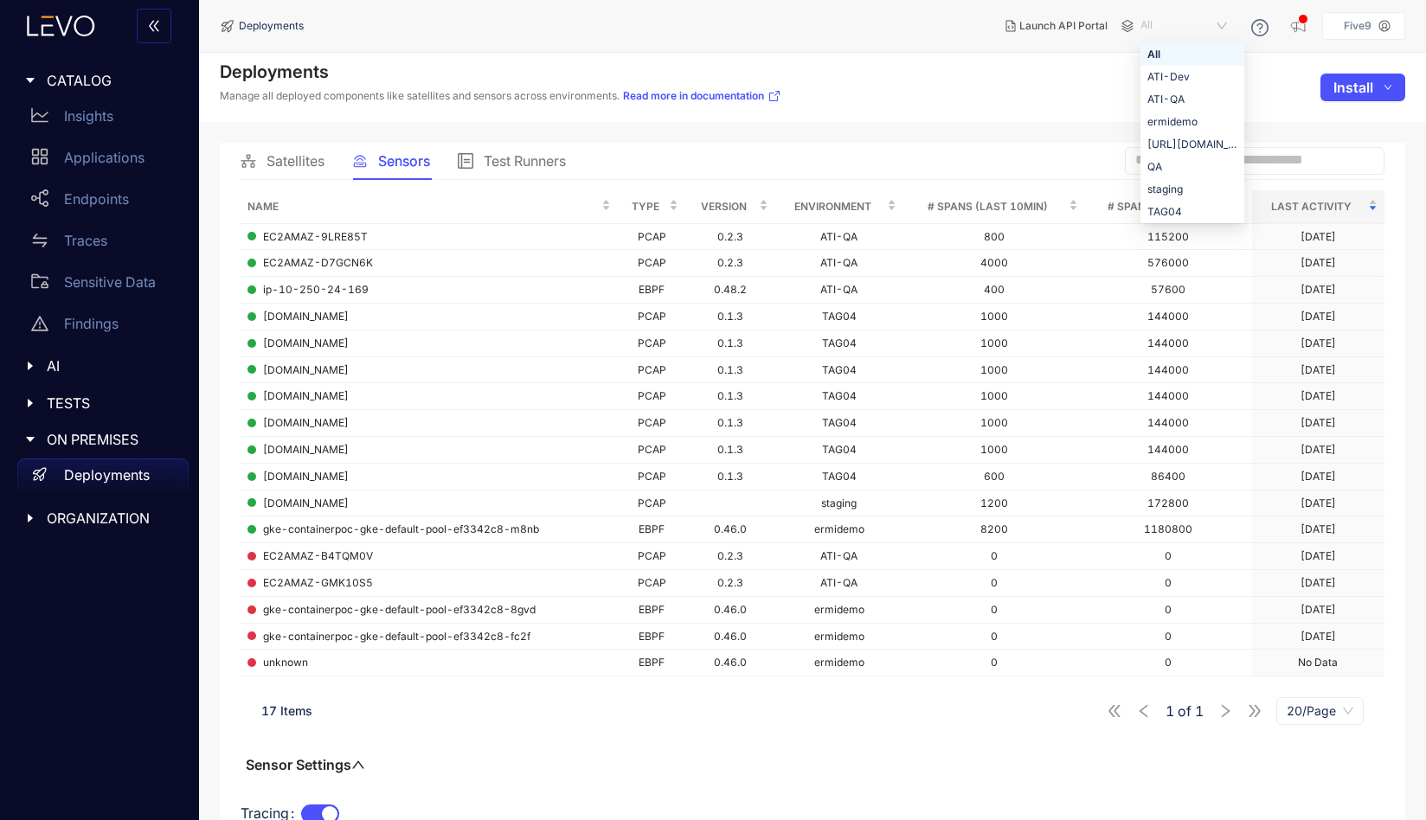
click at [1229, 26] on span "All" at bounding box center [1185, 26] width 90 height 28
click at [1037, 100] on div "Deployments Manage all deployed components like satellites and sensors across e…" at bounding box center [812, 87] width 1227 height 69
click at [971, 99] on div "Deployments Manage all deployed components like satellites and sensors across e…" at bounding box center [812, 87] width 1227 height 69
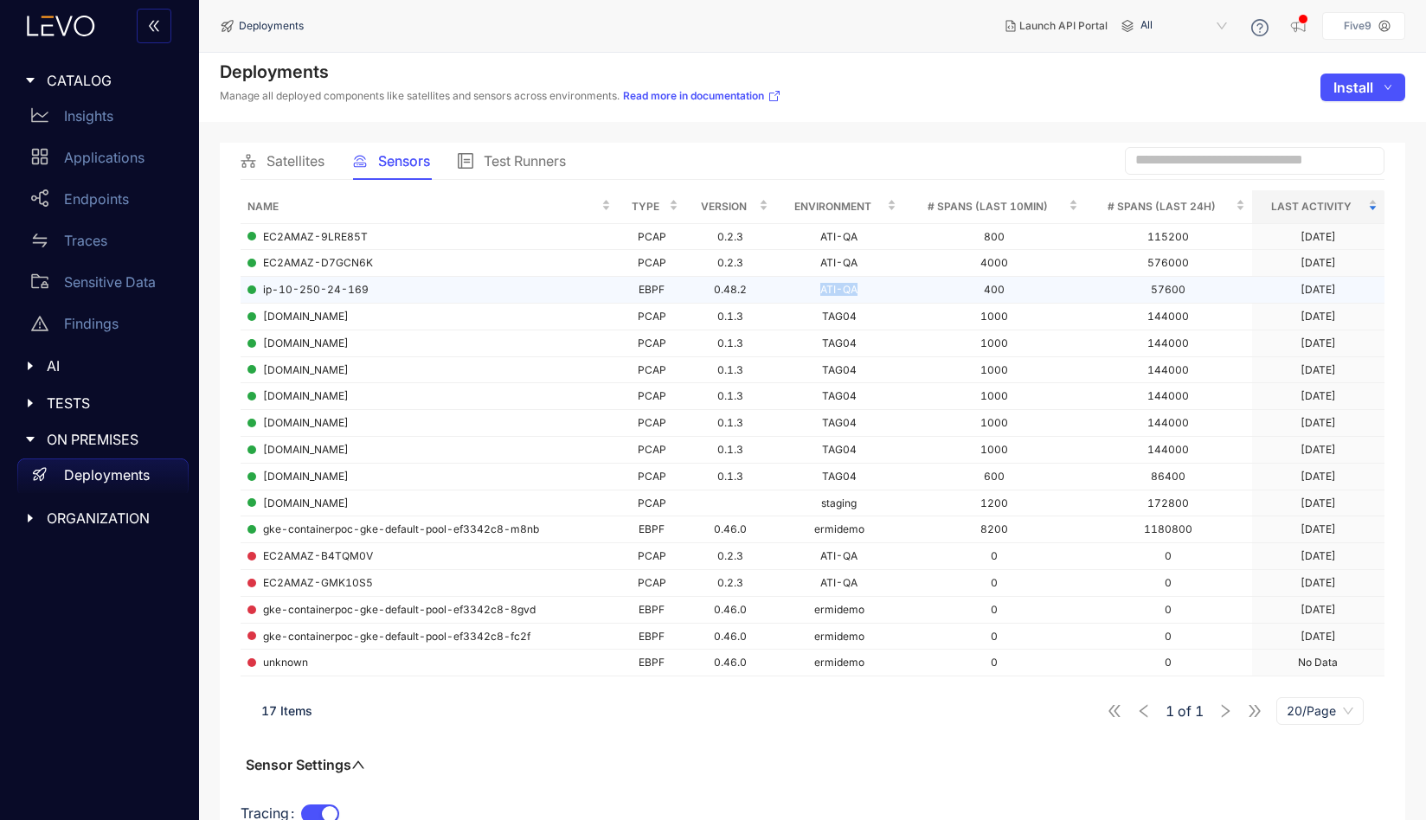
drag, startPoint x: 822, startPoint y: 294, endPoint x: 872, endPoint y: 295, distance: 50.2
click at [872, 295] on td "ATI-QA" at bounding box center [839, 290] width 128 height 27
click at [109, 245] on div "Traces" at bounding box center [102, 240] width 171 height 35
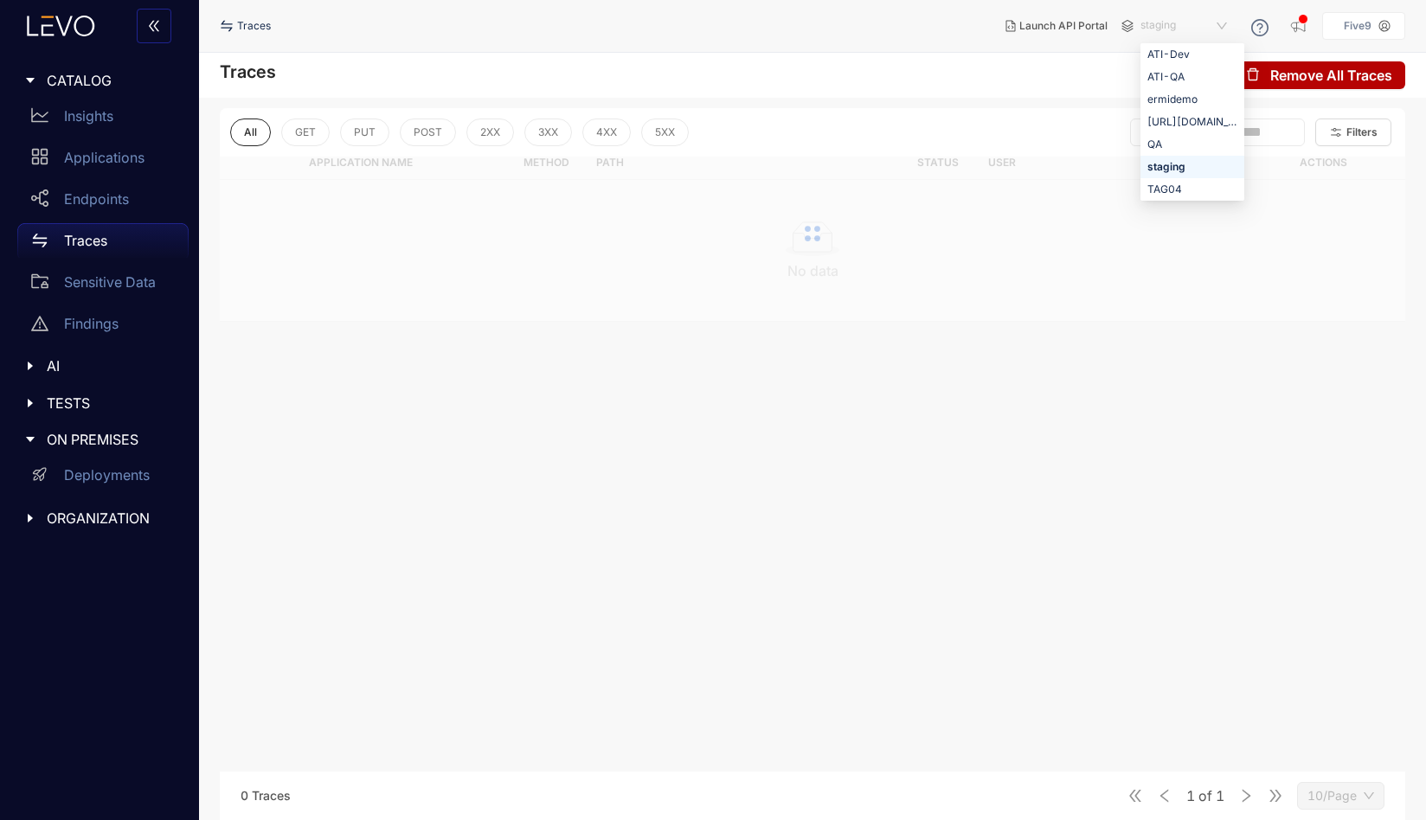
click at [1187, 23] on span "staging" at bounding box center [1185, 26] width 90 height 28
click at [1176, 74] on div "ATI-QA" at bounding box center [1192, 76] width 90 height 19
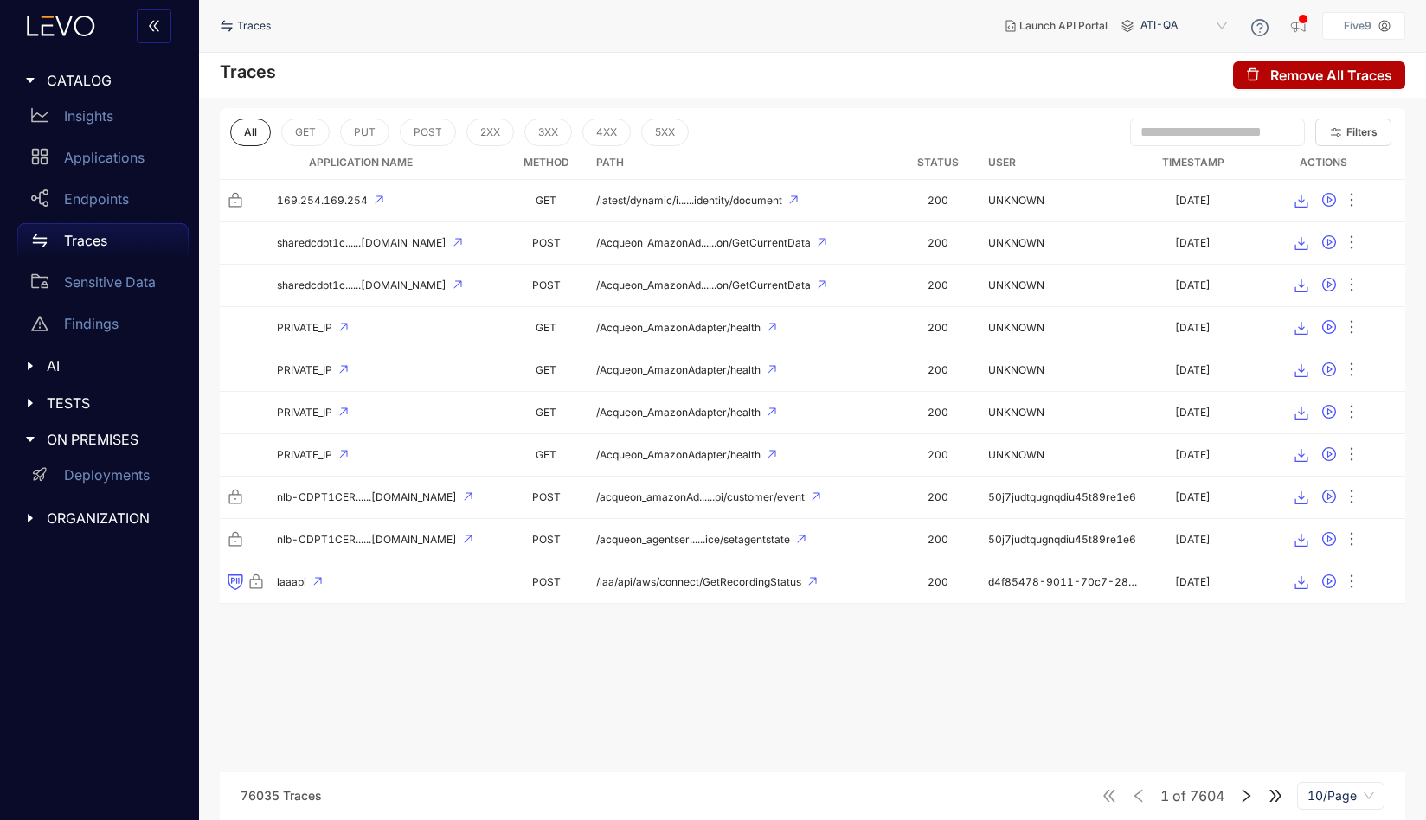
drag, startPoint x: 1054, startPoint y: 792, endPoint x: 989, endPoint y: 753, distance: 76.8
click at [989, 753] on div "Traces Remove All Traces All GET PUT POST 2XX 3XX 4XX 5XX Filters Application N…" at bounding box center [812, 436] width 1227 height 767
click at [424, 130] on span "POST" at bounding box center [427, 132] width 29 height 12
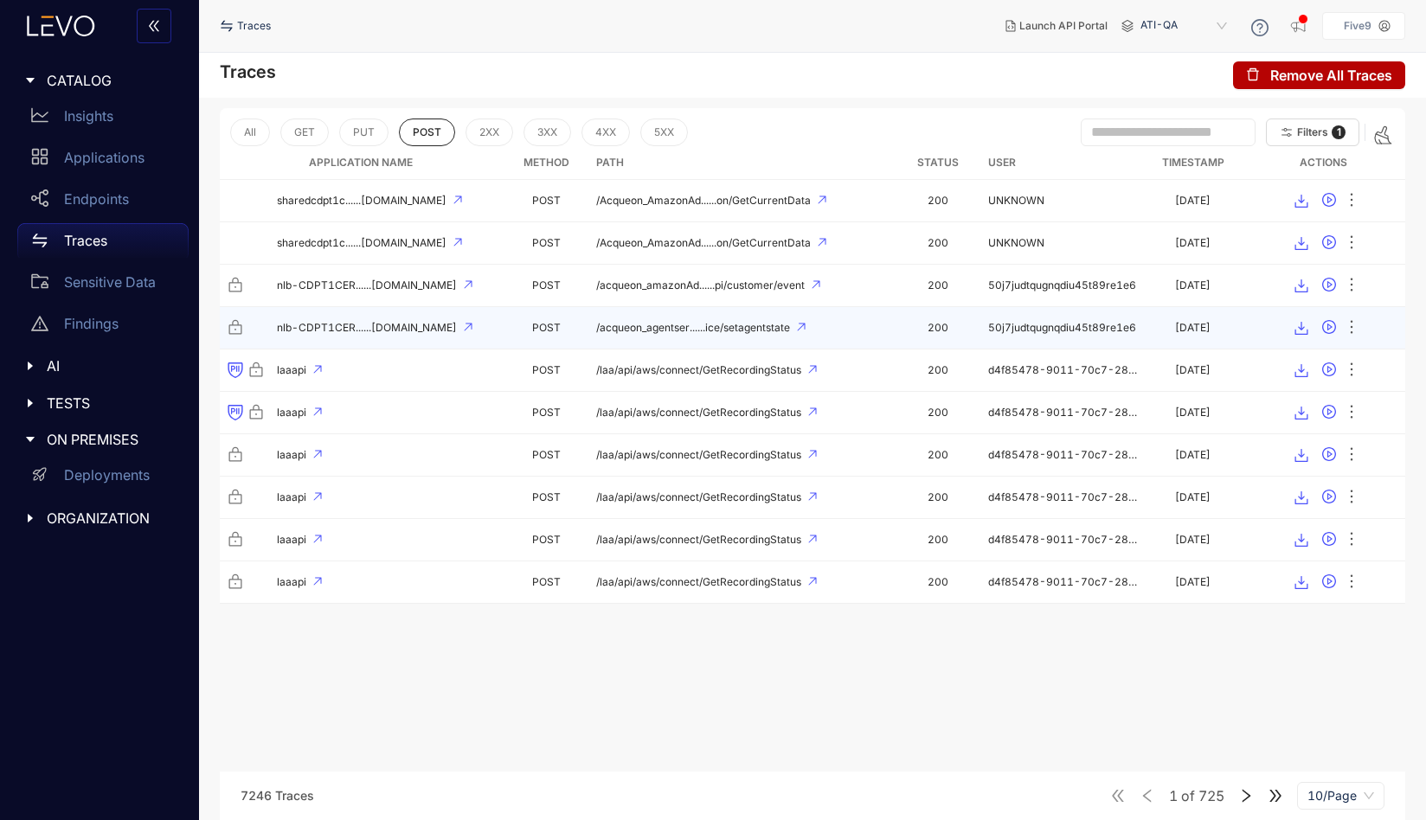
click at [613, 330] on span "/acqueon_agentser......ice/setagentstate" at bounding box center [693, 328] width 194 height 12
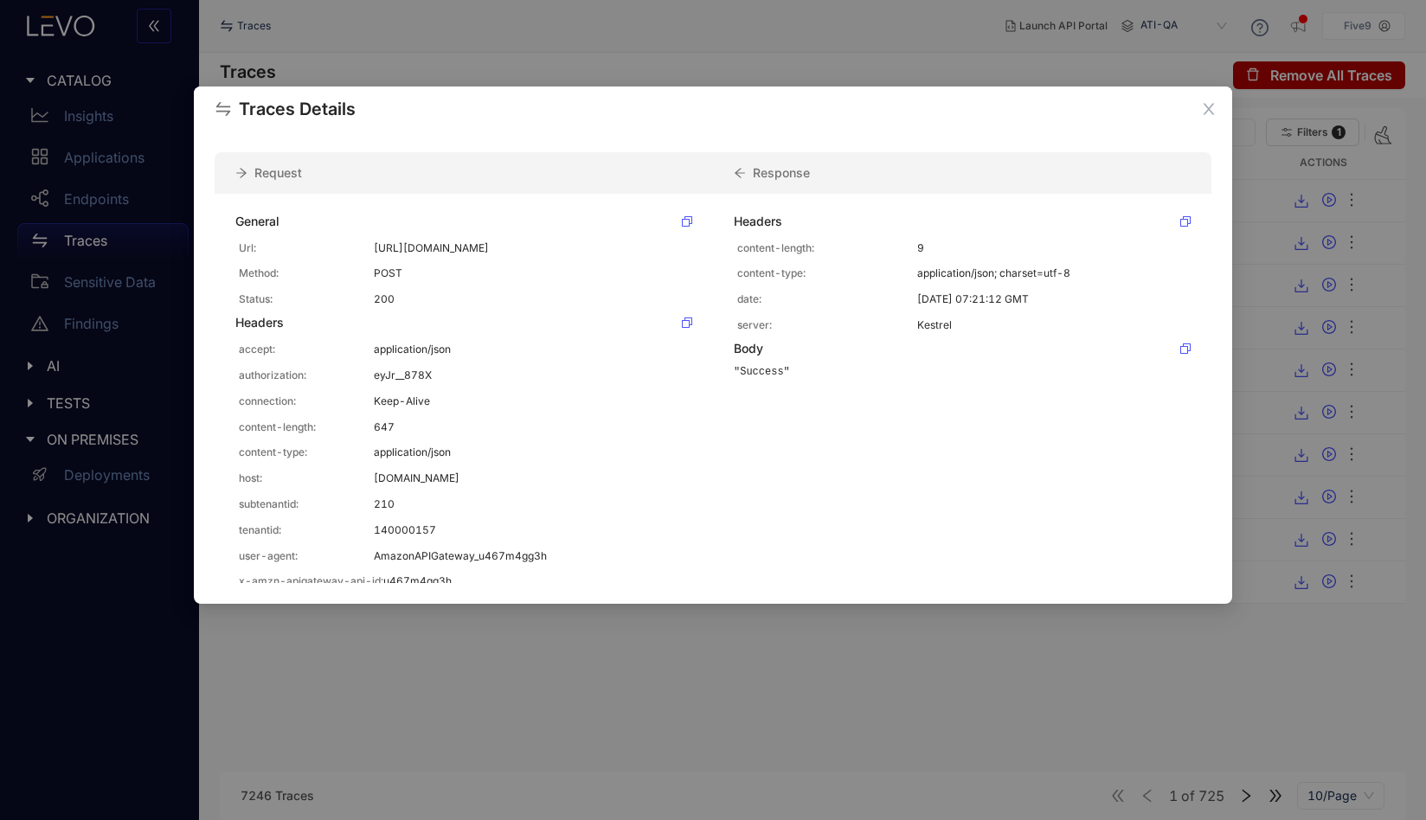
click at [484, 158] on div "Request" at bounding box center [464, 173] width 498 height 42
click at [434, 173] on div "Request" at bounding box center [464, 173] width 498 height 42
click at [753, 167] on div "Response" at bounding box center [962, 173] width 498 height 42
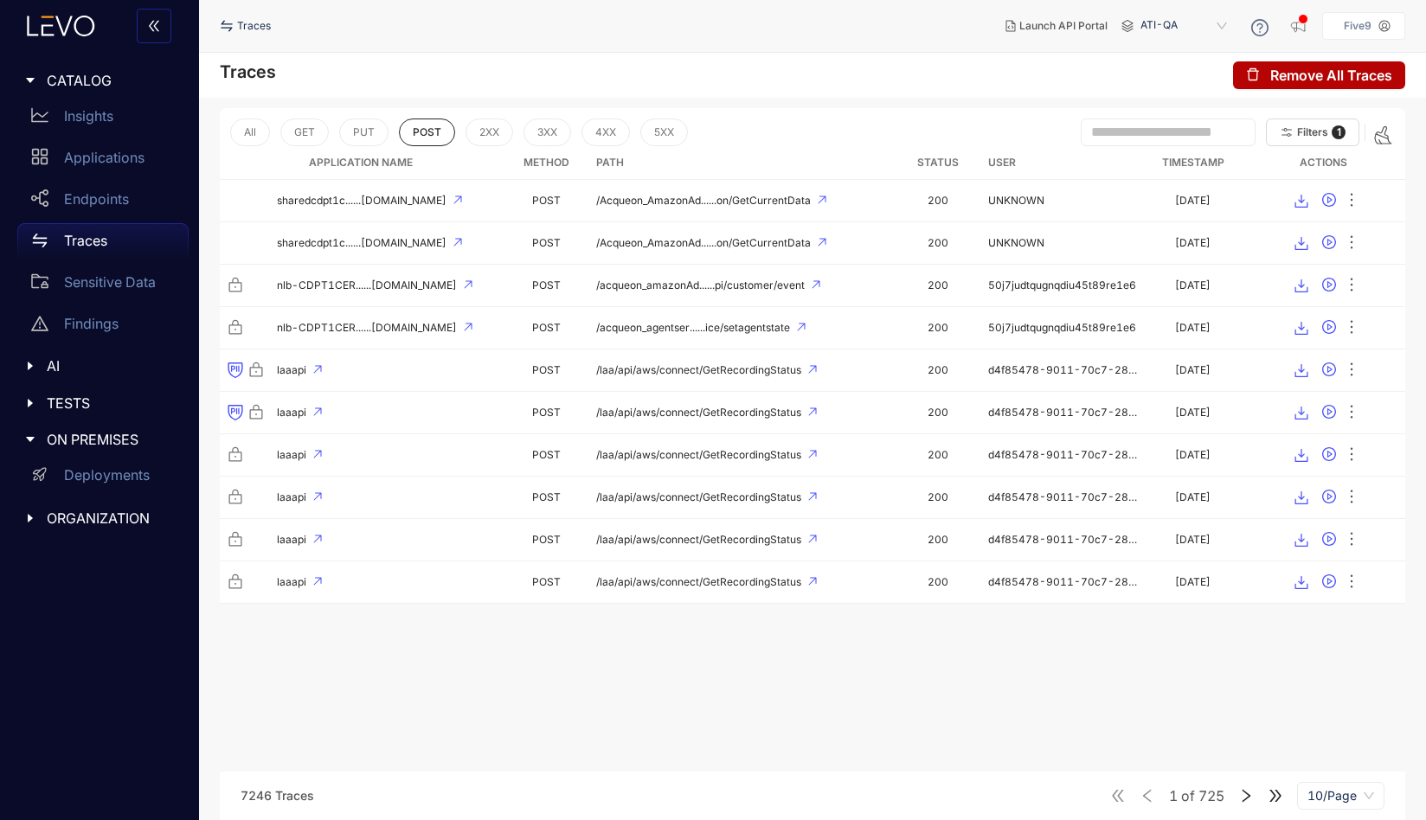
click at [1240, 795] on icon "right" at bounding box center [1246, 796] width 16 height 16
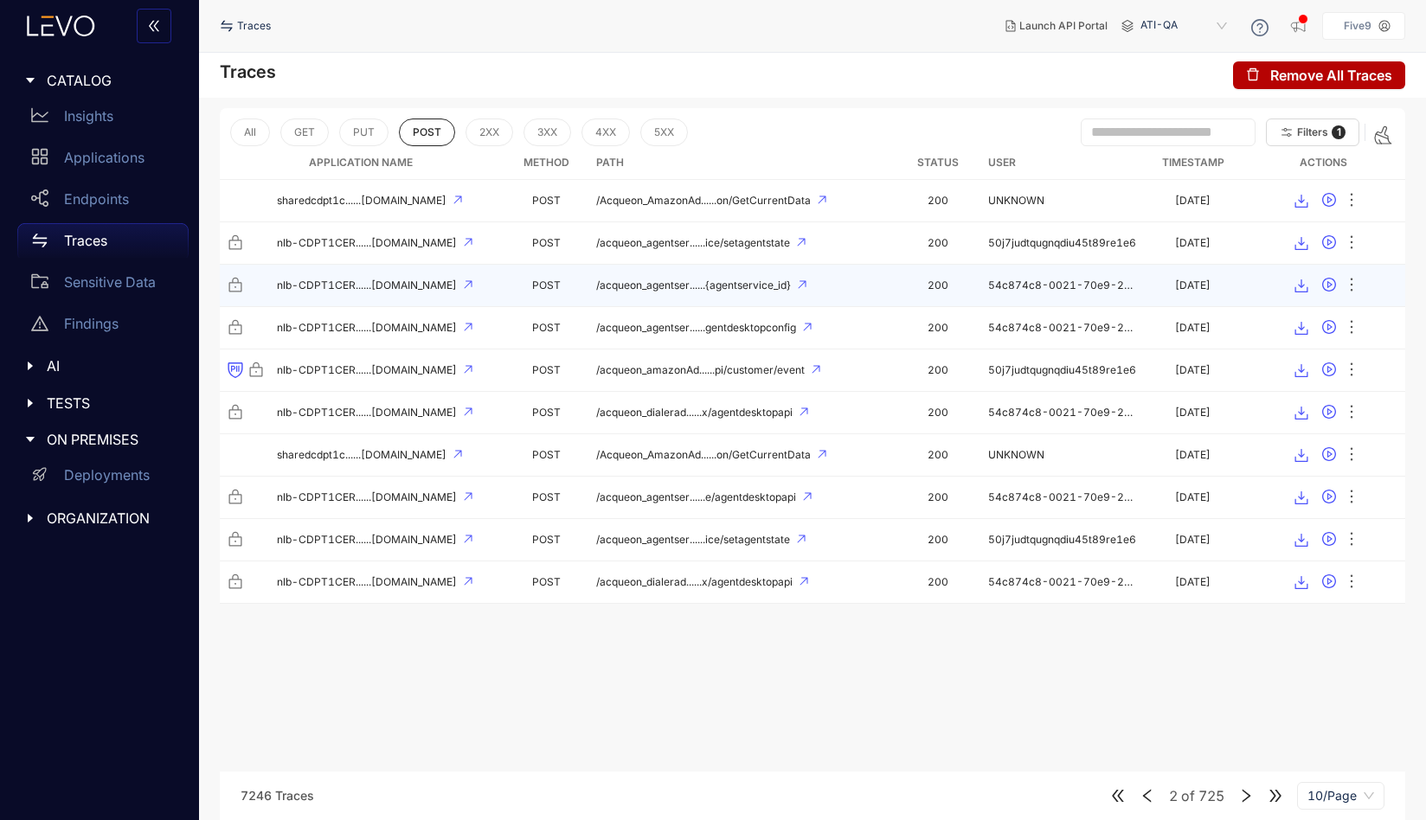
click at [422, 290] on span "nlb-CDPT1CER......[DOMAIN_NAME]" at bounding box center [367, 285] width 180 height 12
click at [614, 288] on span "/acqueon_agentser......{agentservice_id}" at bounding box center [693, 285] width 195 height 12
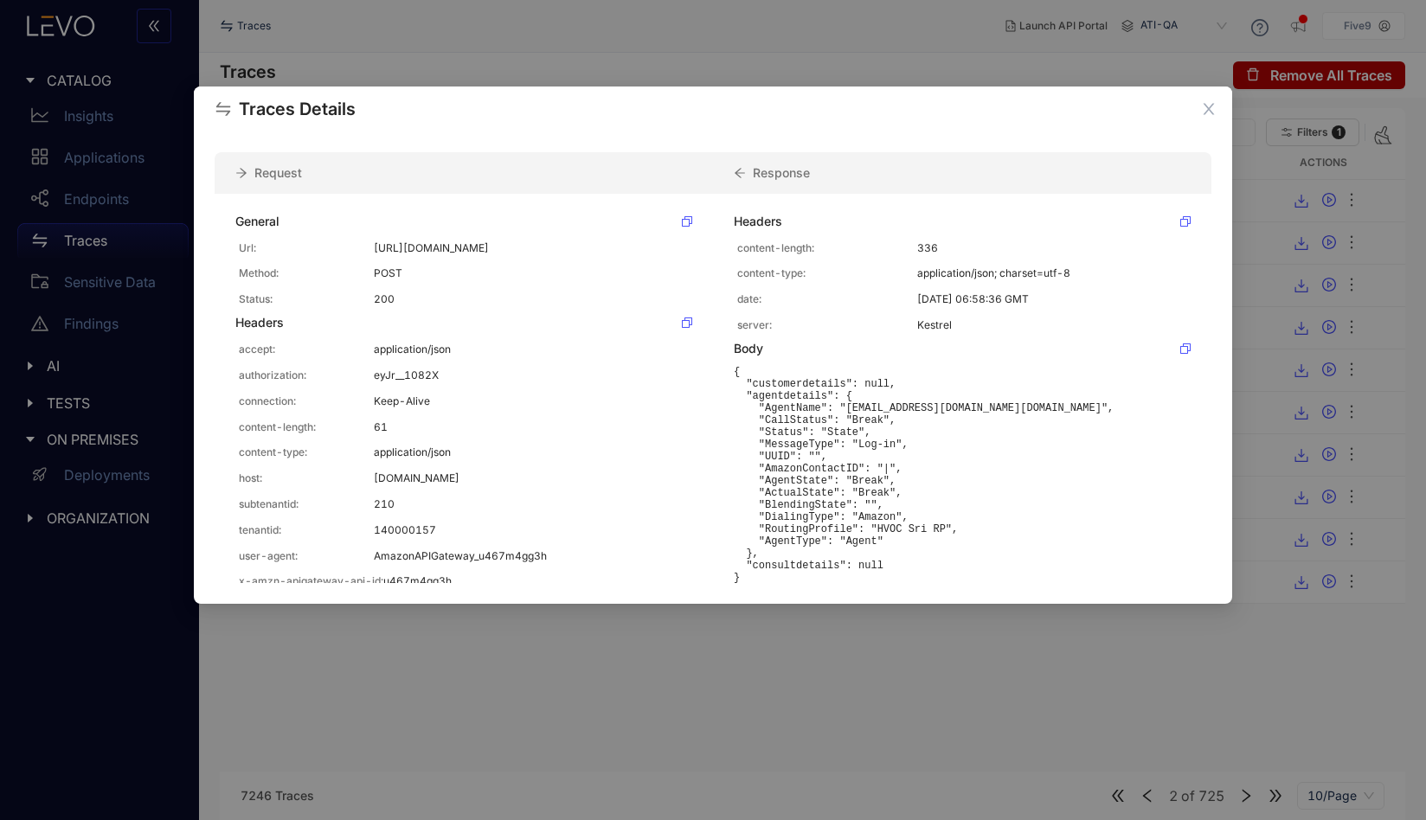
click at [881, 563] on pre "{ "customerdetails": null, "agentdetails": { "AgentName": "[EMAIL_ADDRESS][DOMA…" at bounding box center [962, 475] width 457 height 218
drag, startPoint x: 842, startPoint y: 410, endPoint x: 1027, endPoint y: 411, distance: 185.1
click at [1027, 411] on pre "{ "customerdetails": null, "agentdetails": { "AgentName": "[EMAIL_ADDRESS][DOMA…" at bounding box center [962, 475] width 457 height 218
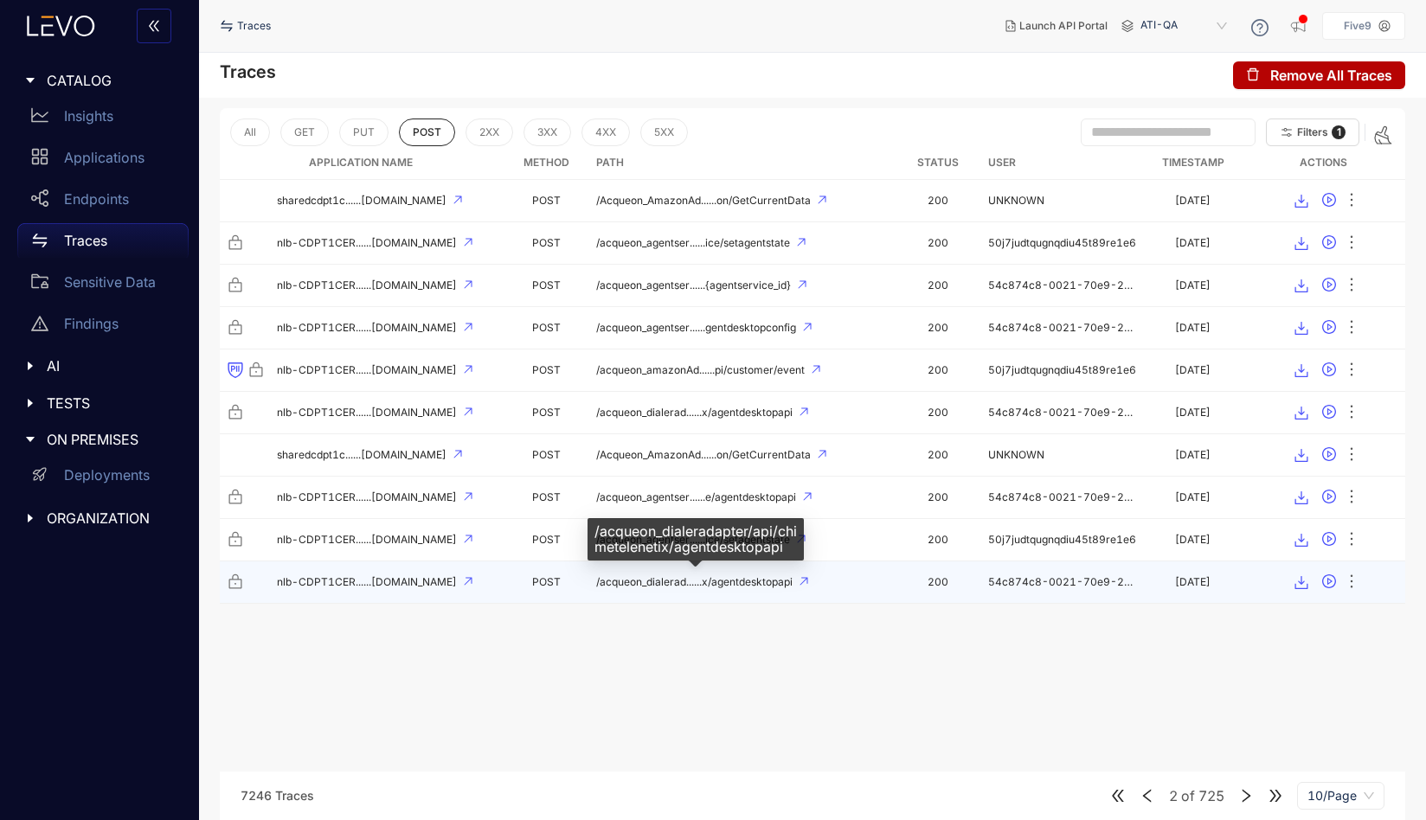
click at [769, 580] on span "/acqueon_dialerad......x/agentdesktopapi" at bounding box center [694, 582] width 196 height 12
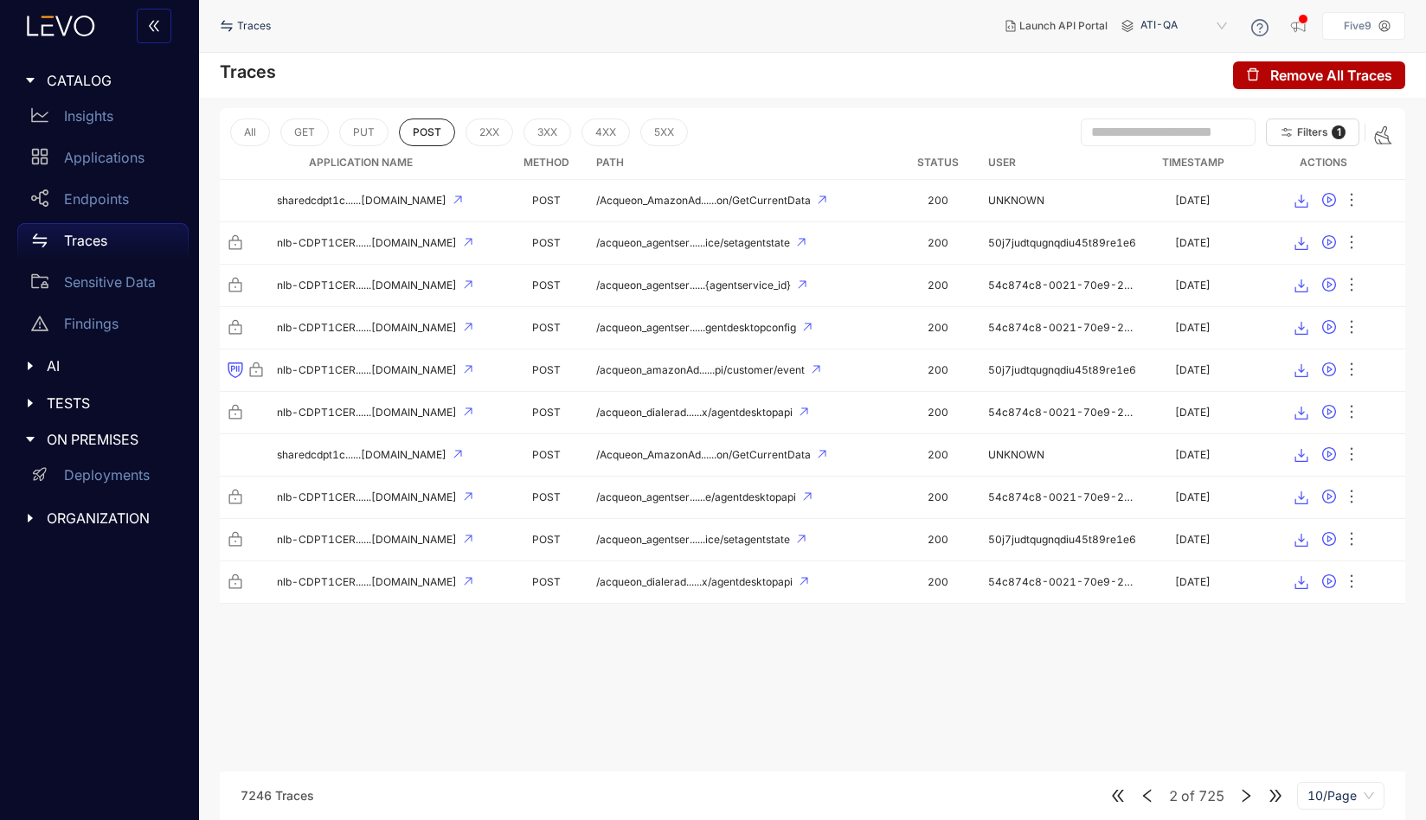
click at [1246, 796] on icon "right" at bounding box center [1246, 796] width 16 height 16
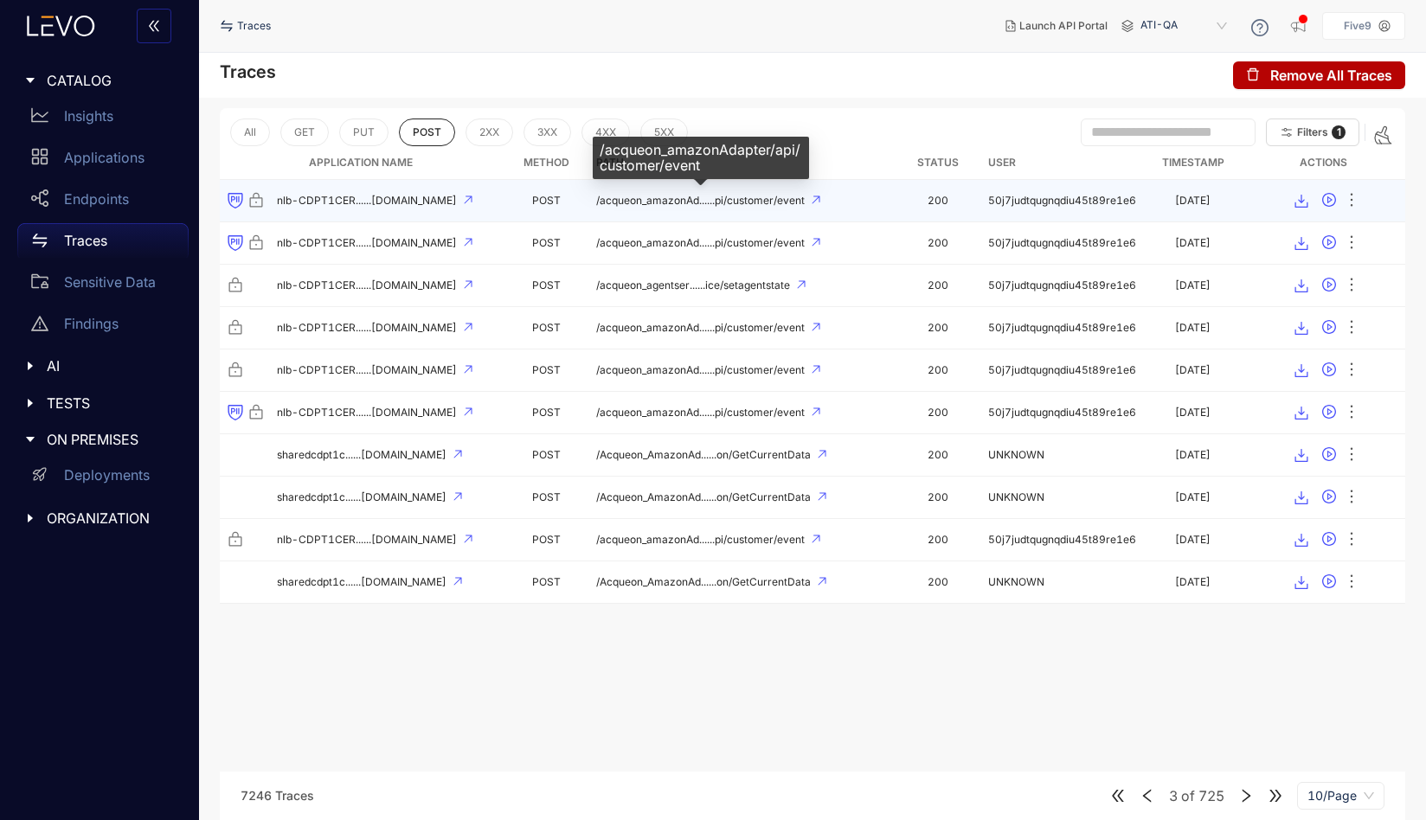
click at [730, 200] on span "/acqueon_amazonAd......pi/customer/event" at bounding box center [700, 201] width 208 height 12
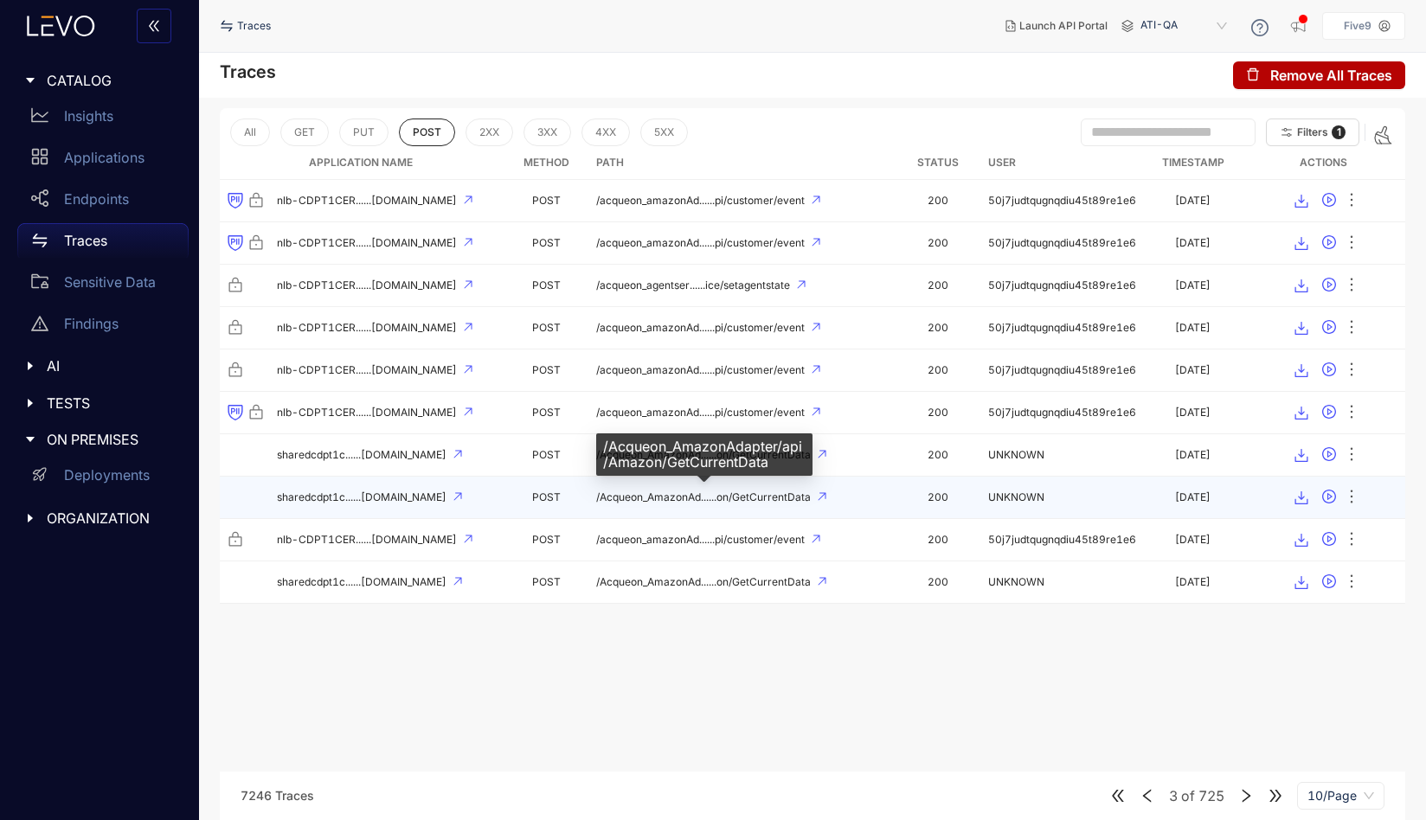
click at [774, 501] on span "/Acqueon_AmazonAd......on/GetCurrentData" at bounding box center [703, 497] width 215 height 12
